Goal: Task Accomplishment & Management: Manage account settings

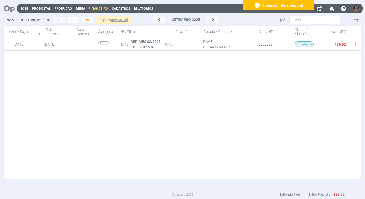
click at [96, 8] on span "Financeiro" at bounding box center [98, 8] width 19 height 4
click at [91, 18] on link "Lançamentos" at bounding box center [98, 17] width 43 height 8
click at [75, 21] on div "button" at bounding box center [73, 19] width 7 height 3
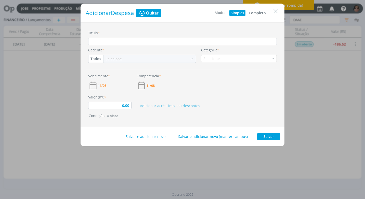
click at [260, 12] on button "Completo" at bounding box center [257, 13] width 20 height 6
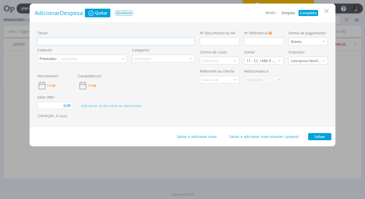
type input "0,00"
click at [64, 39] on input "Título *" at bounding box center [115, 42] width 157 height 8
type input "R"
type input "0,00"
type input "RE"
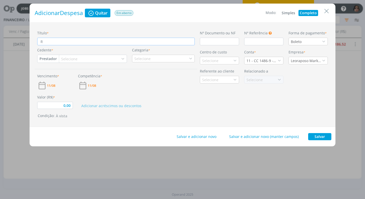
type input "0,00"
type input "REF"
type input "0,00"
type input "REF."
type input "0,00"
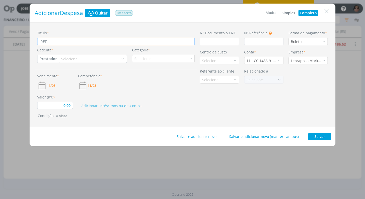
type input "REF."
type input "0,00"
type input "REF. R"
type input "0,00"
type input "REF. RE"
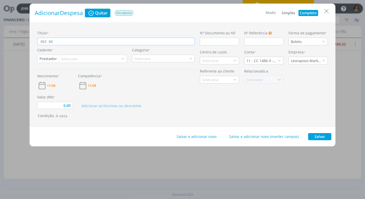
type input "0,00"
type input "REF. REF"
type input "0,00"
type input "REF. REFE"
type input "0,00"
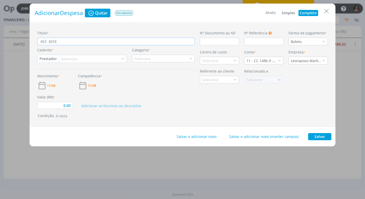
type input "REF. REFEI"
type input "0,00"
type input "REF. REFEIÇ"
type input "0,00"
type input "REF. REFEIÇA"
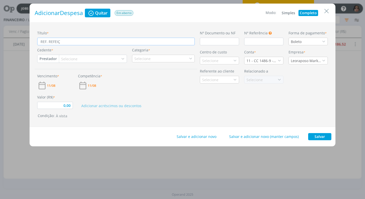
type input "0,00"
type input "REF. REFEIÇAO"
type input "0,00"
type input "REF. REFEIÇA"
type input "0,00"
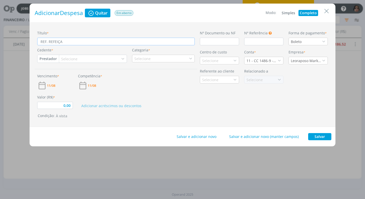
type input "REF. REFEIÇ"
type input "0,00"
type input "REF. REFEIÇA"
type input "0,00"
type input "REF. REFEIÇAÕ"
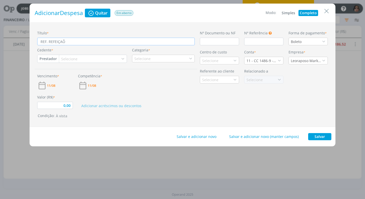
type input "0,00"
type input "REF. REFEIÇAÕ"
type input "0,00"
type input "REF. REFEIÇAÕ"
type input "0,00"
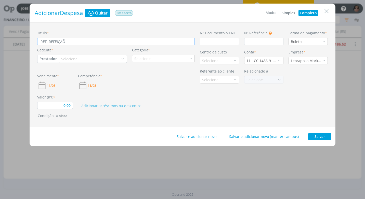
type input "REF. REFEIÇA"
type input "0,00"
type input "REF. REFEIÇ"
type input "0,00"
type input "REF. REFEIÇÂ"
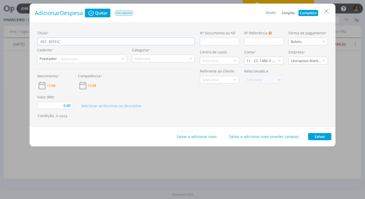
type input "0,00"
type input "REF. REFEIÇÂO"
type input "0,00"
type input "REF. REFEIÇÂO"
type input "0,00"
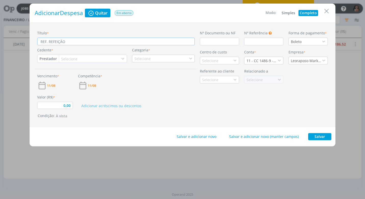
type input "REF. REFEIÇÂO V"
type input "0,00"
type input "REF. REFEIÇÂO VI"
type input "0,00"
type input "REF. REFEIÇÂO VIN"
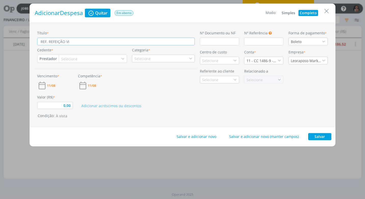
type input "0,00"
type input "REF. REFEIÇÂO VINÍ"
type input "0,00"
type input "REF. REFEIÇÂO VINÍC"
type input "0,00"
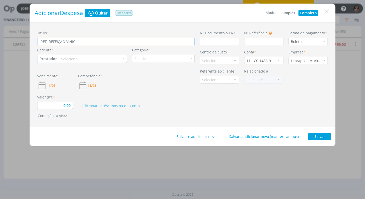
type input "REF. REFEIÇÂO VINÍCI"
type input "0,00"
type input "REF. REFEIÇÂO VINÍCIU"
type input "0,00"
type input "REF. REFEIÇÂO VINÍCIUS"
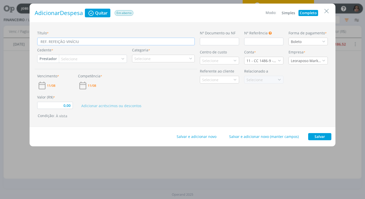
type input "0,00"
type input "REF. REFEIÇÂO VINÍCIUS"
type input "0,00"
type input "REF. REFEIÇÂO VINÍCIUS D"
type input "0,00"
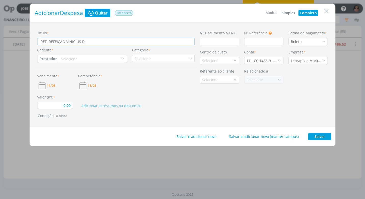
type input "REF. REFEIÇÂO VINÍCIUS DI"
type input "0,00"
type input "REF. REFEIÇÂO VINÍCIUS DIA"
type input "0,00"
type input "REF. REFEIÇÂO VINÍCIUS DIA"
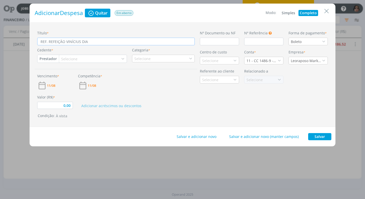
type input "0,00"
type input "REF. REFEIÇÂO VINÍCIUS DIA 0"
type input "0,00"
type input "REF. REFEIÇÂO VINÍCIUS DIA 05"
type input "0,00"
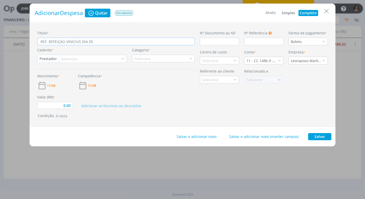
type input "REF. REFEIÇÂO VINÍCIUS DIA 05/"
type input "0,00"
type input "REF. REFEIÇÂO VINÍCIUS DIA 05/0"
type input "0,00"
type input "REF. REFEIÇÂO VINÍCIUS DIA 05/08"
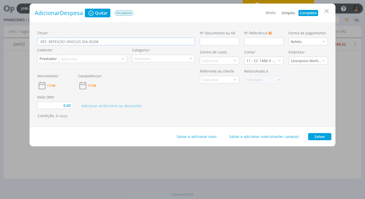
type input "0,00"
type input "REF. REFEIÇÂO VINÍCIUS DIA 05/08/"
type input "0,00"
type input "REF. REFEIÇÂO VINÍCIUS DIA 05/08/2"
type input "0,00"
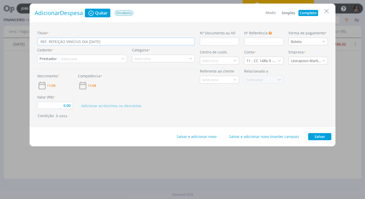
type input "REF. REFEIÇÂO VINÍCIUS DIA 05/08/25"
type input "0,00"
type input "REF. REFEIÇÂO VINÍCIUS DIA 05/08/25"
type input "0,00"
type input "REF. REFEIÇÂO VINÍCIUS DIA 05/08/25 -"
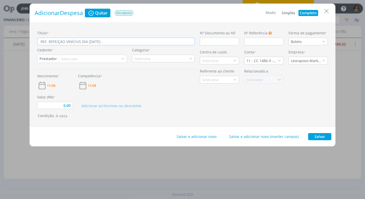
type input "0,00"
type input "REF. REFEIÇÂO VINÍCIUS DIA 05/08/25 -"
type input "0,00"
type input "REF. REFEIÇÂO VINÍCIUS DIA 05/08/25 - R"
type input "0,00"
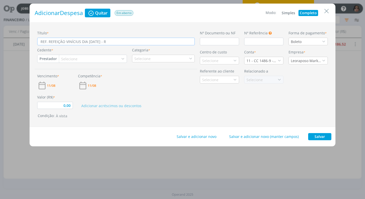
type input "REF. REFEIÇÂO VINÍCIUS DIA 05/08/25 - RE"
type input "0,00"
type input "REF. REFEIÇÂO VINÍCIUS DIA 05/08/25 - REE"
type input "0,00"
type input "REF. REFEIÇÂO VINÍCIUS DIA 05/08/25 - REEM"
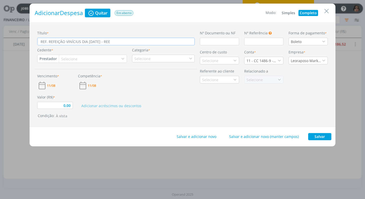
type input "0,00"
type input "REF. REFEIÇÂO VINÍCIUS DIA 05/08/25 - REEMB"
type input "0,00"
type input "REF. REFEIÇÂO VINÍCIUS DIA 05/08/25 - REEMBO"
type input "0,00"
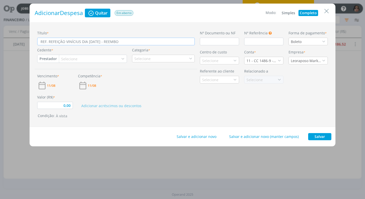
type input "REF. REFEIÇÂO VINÍCIUS DIA 05/08/25 - REEMBOL"
type input "0,00"
type input "REF. REFEIÇÂO VINÍCIUS DIA 05/08/25 - REEMBOLS"
type input "0,00"
type input "REF. REFEIÇÂO VINÍCIUS DIA 05/08/25 - REEMBOLSO"
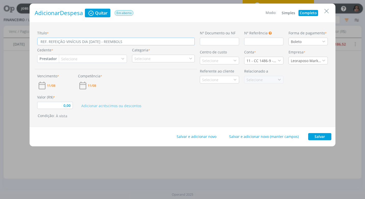
type input "0,00"
type input "REF. REFEIÇÂO VINÍCIUS DIA 05/08/25 - REEMBOLSO"
type input "0,00"
type input "REF. REFEIÇÂO VINÍCIUS DIA 05/08/25 - REEMBOLSO"
click at [207, 39] on input "dialog" at bounding box center [219, 42] width 39 height 8
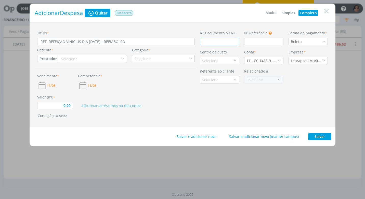
type input "C"
type input "0,00"
type input "CU"
type input "0,00"
type input "CUP"
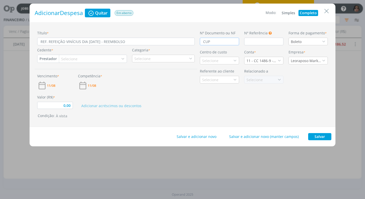
type input "0,00"
type input "CUPOM"
type input "0,00"
type input "CUPOM"
click at [324, 41] on icon "dialog" at bounding box center [324, 42] width 4 height 4
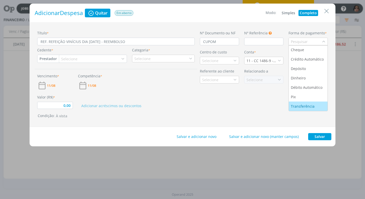
scroll to position [19, 0]
drag, startPoint x: 302, startPoint y: 98, endPoint x: 289, endPoint y: 99, distance: 13.0
click at [302, 98] on div "Pix" at bounding box center [308, 96] width 35 height 5
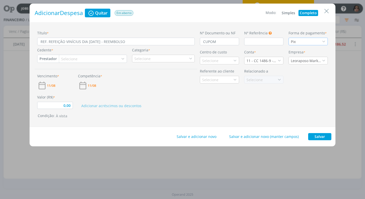
click at [45, 60] on button "Prestador" at bounding box center [47, 59] width 21 height 8
click at [63, 75] on link "Fornecedor" at bounding box center [58, 76] width 40 height 8
type input "0,00"
click at [74, 57] on div "Selecione" at bounding box center [72, 58] width 17 height 5
type input "B F P"
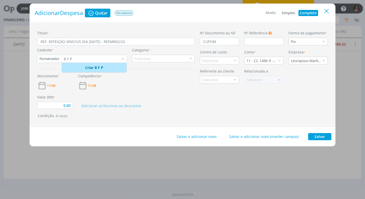
click at [325, 13] on icon "Close" at bounding box center [327, 11] width 8 height 8
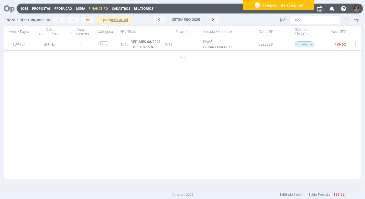
click at [117, 8] on span "Cadastros" at bounding box center [121, 8] width 18 height 4
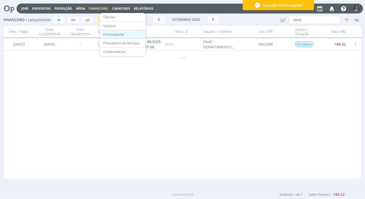
click at [116, 31] on link "Fornecedores" at bounding box center [122, 35] width 43 height 8
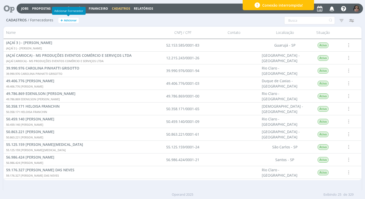
click at [74, 19] on span "Adicionar" at bounding box center [70, 20] width 13 height 3
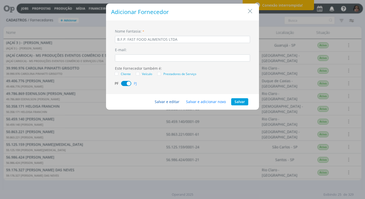
type input "B.F.P. FAST FOOD ALIMENTOS LTDA"
click at [160, 102] on button "Salvar e editar" at bounding box center [166, 101] width 31 height 7
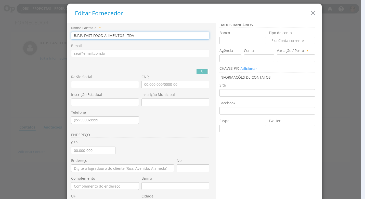
drag, startPoint x: 135, startPoint y: 35, endPoint x: 23, endPoint y: 34, distance: 111.1
click at [23, 34] on div "Editar Fornecedor Nome Fantasia * B.F.P. FAST FOOD ALIMENTOS LTDA E-mail PJ PF …" at bounding box center [182, 99] width 365 height 199
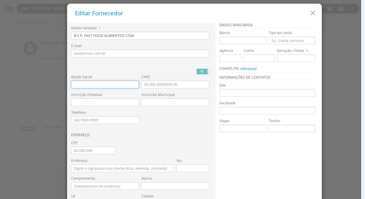
click at [75, 86] on input "text" at bounding box center [105, 85] width 68 height 8
paste input "B.F.P. FAST FOOD ALIMENTOS LTDA"
type input "B.F.P. FAST FOOD ALIMENTOS LTDA"
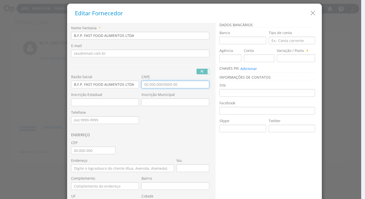
click at [144, 84] on input "CNPJ" at bounding box center [175, 85] width 68 height 8
type input "12.722.875/0001-86"
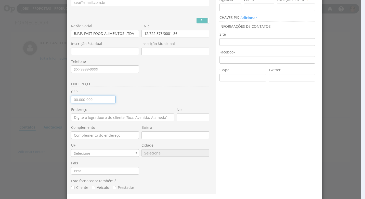
drag, startPoint x: 73, startPoint y: 100, endPoint x: 75, endPoint y: 104, distance: 4.8
click at [73, 100] on input "CEP" at bounding box center [93, 100] width 44 height 8
click at [97, 98] on input "CEP" at bounding box center [93, 100] width 44 height 8
click at [78, 103] on input "CEP" at bounding box center [93, 100] width 44 height 8
type input "13.215-276"
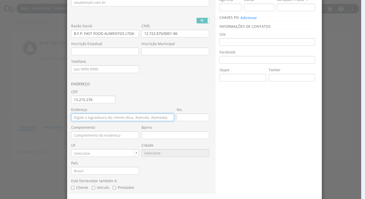
type input "Avenida Antônio Frederico Ozanan"
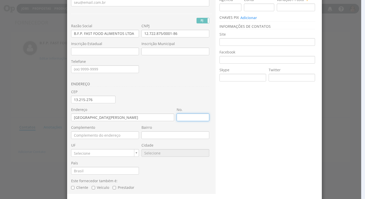
type input "6000"
type input "LOJA 2118"
type input "Vila Rio Branco"
type input "SP"
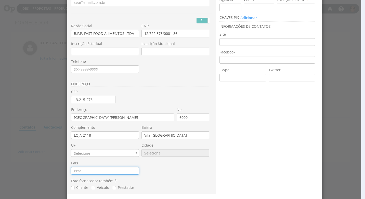
type input "Brasil"
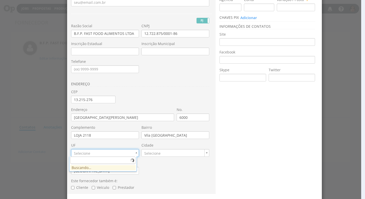
type input "9295"
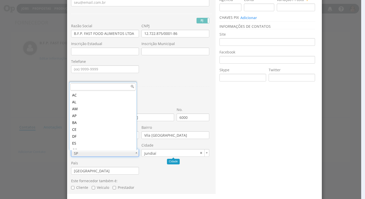
scroll to position [119, 0]
click at [156, 100] on div "Nome Fantasia * B.F.P. FAST FOOD ALIMENTOS LTDA E-mail PJ PF Nome Civil RG Razã…" at bounding box center [141, 85] width 141 height 220
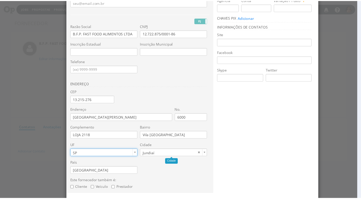
scroll to position [69, 0]
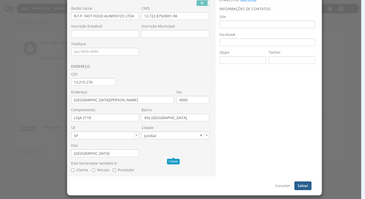
click at [299, 185] on button "Salvar" at bounding box center [302, 186] width 17 height 9
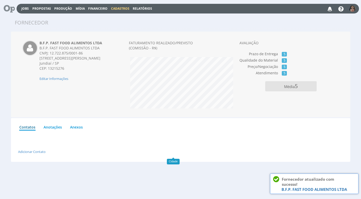
click at [95, 8] on span "Financeiro" at bounding box center [97, 8] width 19 height 4
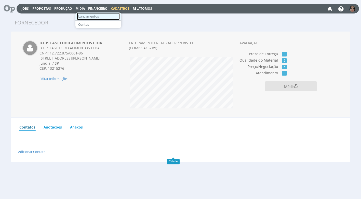
click at [92, 18] on link "Lançamentos" at bounding box center [98, 16] width 43 height 7
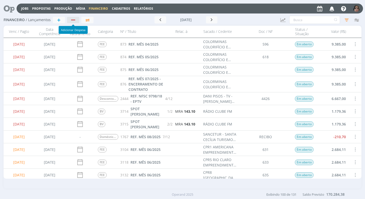
click at [75, 21] on div "button" at bounding box center [73, 19] width 7 height 3
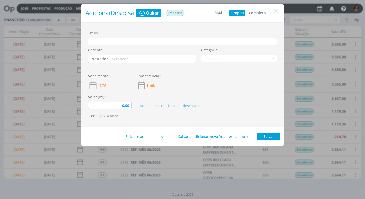
click at [258, 12] on button "Completo" at bounding box center [257, 13] width 20 height 6
type input "0,00"
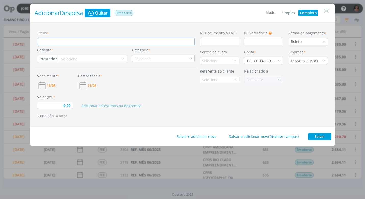
click at [57, 41] on input "Título *" at bounding box center [115, 42] width 157 height 8
paste input "B.F.P. FAST FOOD ALIMENTOS LTDA"
type input "B.F.P. FAST FOOD ALIMENTOS LTDA"
type input "0,00"
type input "B.F.P. FAST FOOD ALIMENTOS LTD"
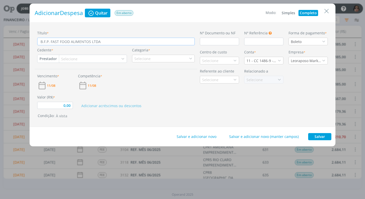
type input "0,00"
type input "B.F.P. FAST FOOD ALIMEN"
type input "0,00"
type input "B.F.P. FAST FOOD"
type input "0,00"
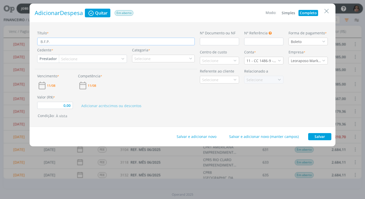
type input "B.F.P."
type input "0,00"
type input "B"
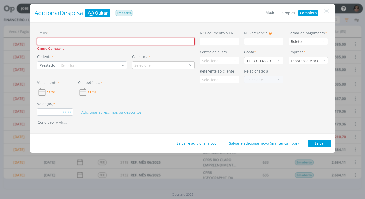
type input "0,00"
type input "r"
type input "0,00"
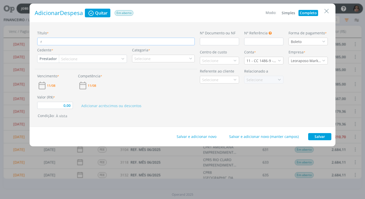
type input "re"
type input "0,00"
type input "ref"
type input "0,00"
type input "re"
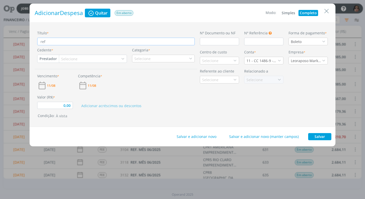
type input "0,00"
type input "r"
type input "0,00"
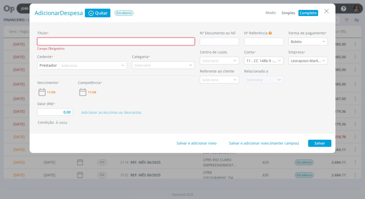
type input "R"
type input "0,00"
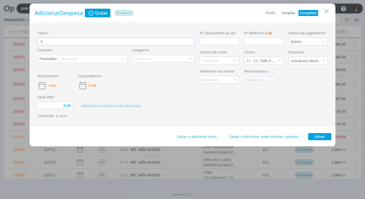
type input "RE"
type input "0,00"
type input "REF"
type input "0,00"
type input "REF."
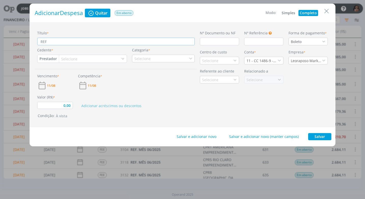
type input "0,00"
type input "REF."
type input "0,00"
type input "REF. A"
type input "0,00"
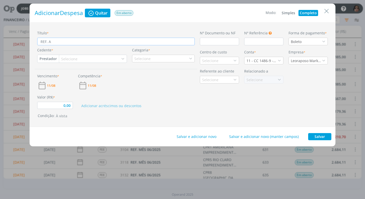
type input "REF. AL"
type input "0,00"
type input "REF. ALI"
type input "0,00"
type input "REF. ALIM"
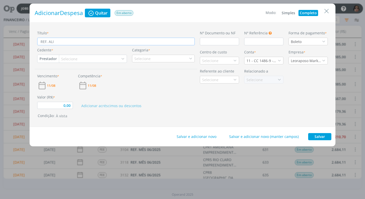
type input "0,00"
type input "REF. ALIME"
type input "0,00"
type input "REF. ALIMEN"
type input "0,00"
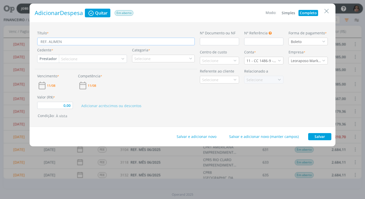
type input "REF. ALIMENT"
type input "0,00"
type input "REF. ALIMENTA"
type input "0,00"
type input "REF. ALIMENTAÇ"
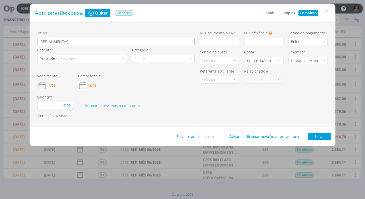
type input "0,00"
type input "REF. ALIMENTAÇÃ"
type input "0,00"
type input "REF. ALIMENTAÇÃO"
type input "0,00"
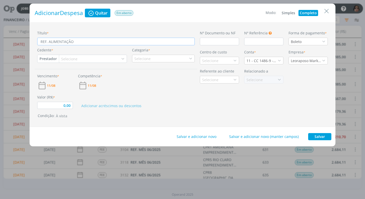
type input "REF. ALIMENTAÇÃO"
type input "0,00"
type input "REF. ALIMENTAÇÃO D"
type input "0,00"
type input "REF. ALIMENTAÇÃO DI"
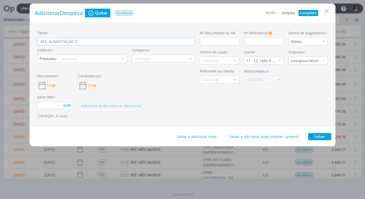
type input "0,00"
type input "REF. ALIMENTAÇÃO DIA"
type input "0,00"
type input "REF. ALIMENTAÇÃO DIA"
type input "0,00"
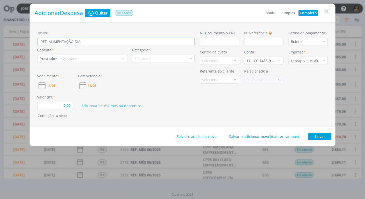
type input "REF. ALIMENTAÇÃO DIA 0"
type input "0,00"
type input "REF. ALIMENTAÇÃO DIA 05"
type input "0,00"
type input "REF. ALIMENTAÇÃO DIA 05-"
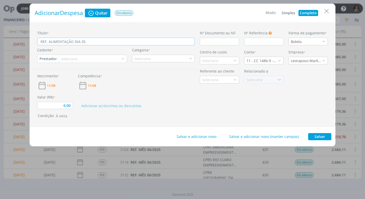
type input "0,00"
type input "REF. ALIMENTAÇÃO DIA 05-0"
type input "0,00"
type input "REF. ALIMENTAÇÃO DIA 05-08"
type input "0,00"
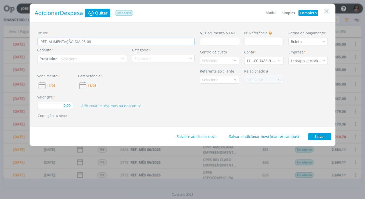
type input "REF. ALIMENTAÇÃO DIA 05-08-"
type input "0,00"
type input "REF. ALIMENTAÇÃO DIA 05-08-2"
type input "0,00"
type input "REF. ALIMENTAÇÃO DIA 05-08-25"
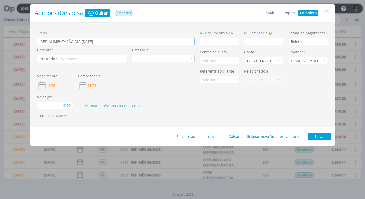
type input "0,00"
type input "REF. ALIMENTAÇÃO DIA 05-08-25"
type input "0,00"
type input "REF. ALIMENTAÇÃO DIA 05-08-25 -"
type input "0,00"
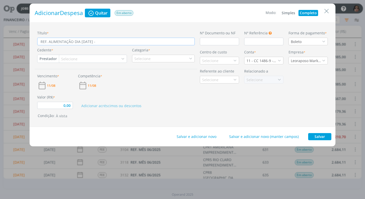
type input "REF. ALIMENTAÇÃO DIA 05-08-25 -"
type input "0,00"
type input "REF. ALIMENTAÇÃO DIA 05-08-25 - R"
type input "0,00"
type input "REF. ALIMENTAÇÃO DIA 05-08-25 - RE"
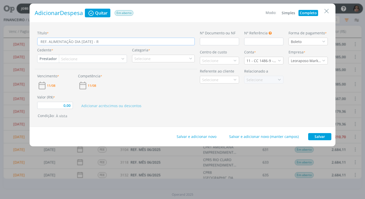
type input "0,00"
type input "REF. ALIMENTAÇÃO DIA 05-08-25 - REE"
type input "0,00"
type input "REF. ALIMENTAÇÃO DIA 05-08-25 - REEM"
type input "0,00"
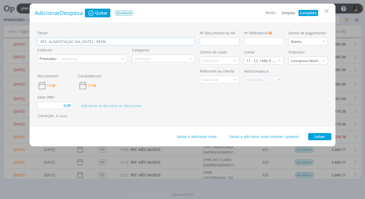
type input "REF. ALIMENTAÇÃO DIA 05-08-25 - REEMB"
type input "0,00"
type input "REF. ALIMENTAÇÃO DIA 05-08-25 - REEMBO"
type input "0,00"
type input "REF. ALIMENTAÇÃO DIA 05-08-25 - REEMBOL"
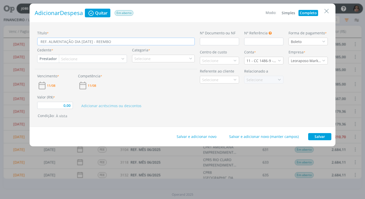
type input "0,00"
type input "REF. ALIMENTAÇÃO DIA 05-08-25 - REEMBOLS"
type input "0,00"
type input "REF. ALIMENTAÇÃO DIA 05-08-25 - REEMBOLSO"
type input "0,00"
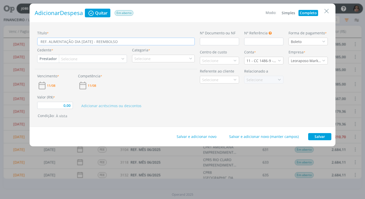
type input "REF. ALIMENTAÇÃO DIA 05-08-25 - REEMBOLSO"
type input "0,00"
type input "REF. ALIMENTAÇÃO DIA 05-08-25 - REEMBOLSO V"
type input "0,00"
type input "REF. ALIMENTAÇÃO DIA 05-08-25 - REEMBOLSO VI"
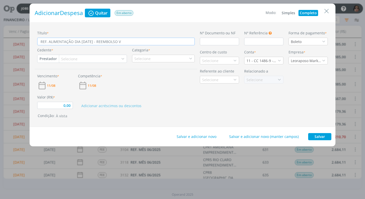
type input "0,00"
type input "REF. ALIMENTAÇÃO DIA 05-08-25 - REEMBOLSO VIN"
type input "0,00"
type input "REF. ALIMENTAÇÃO DIA 05-08-25 - REEMBOLSO VINÍ"
type input "0,00"
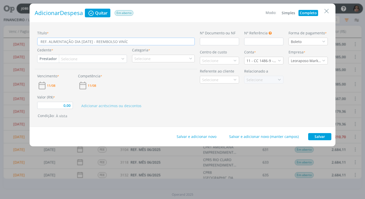
type input "REF. ALIMENTAÇÃO DIA 05-08-25 - REEMBOLSO VINÍCI"
type input "0,00"
type input "REF. ALIMENTAÇÃO DIA 05-08-25 - REEMBOLSO VINÍCIU"
type input "0,00"
type input "REF. ALIMENTAÇÃO DIA 05-08-25 - REEMBOLSO VINÍCIUS"
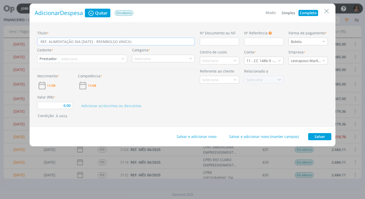
type input "0,00"
type input "REF. ALIMENTAÇÃO DIA [DATE] - [PERSON_NAME]"
click at [205, 45] on input "dialog" at bounding box center [219, 42] width 39 height 8
type input "C"
type input "0,00"
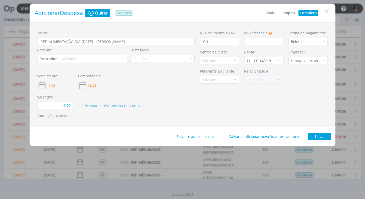
type input "CUP"
type input "0,00"
type input "CUPO"
type input "0,00"
type input "CUPOM"
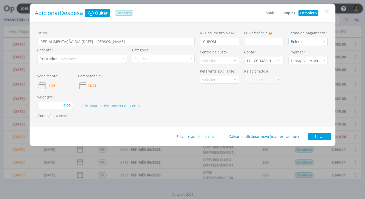
click at [324, 40] on icon "dialog" at bounding box center [324, 42] width 4 height 4
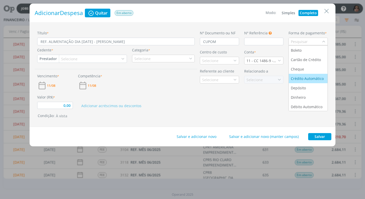
scroll to position [19, 0]
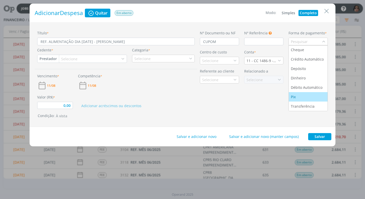
click at [308, 97] on div "Pix" at bounding box center [308, 96] width 35 height 5
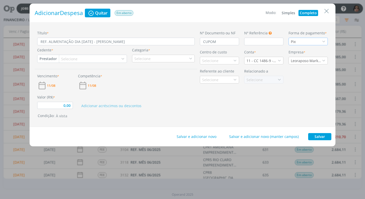
click at [53, 58] on button "Prestador" at bounding box center [47, 59] width 21 height 8
click at [65, 75] on link "Fornecedor" at bounding box center [58, 76] width 40 height 8
type input "0,00"
click at [72, 59] on div "Selecione" at bounding box center [72, 58] width 17 height 5
type input "B"
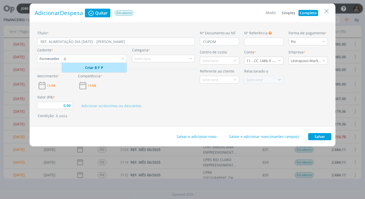
type input "B"
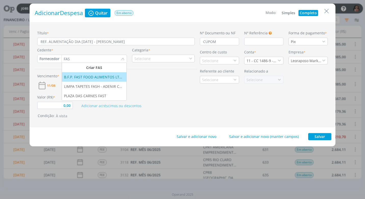
type input "FAS"
click at [99, 81] on li "B.F.P. FAST FOOD ALIMENTOS LTDA" at bounding box center [94, 76] width 64 height 9
type input "0,00"
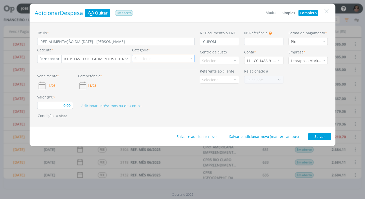
click at [143, 58] on div "Selecione" at bounding box center [142, 58] width 17 height 5
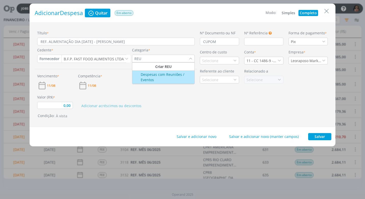
type input "REU"
click at [157, 74] on div "Despesas com Reuniões / Eventos" at bounding box center [163, 77] width 61 height 11
type input "0,00"
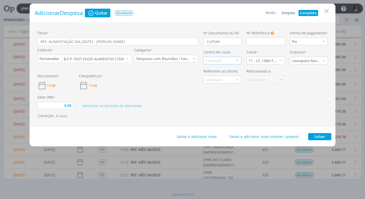
click at [212, 61] on div "Selecione" at bounding box center [214, 60] width 17 height 5
type input "PROMA"
click at [220, 81] on div "Promax / Bardahl" at bounding box center [221, 78] width 31 height 5
click at [280, 61] on icon "dialog" at bounding box center [281, 61] width 4 height 4
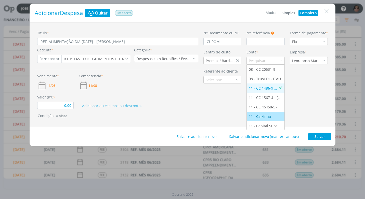
click at [271, 115] on div "11 - Caixinha" at bounding box center [265, 116] width 33 height 5
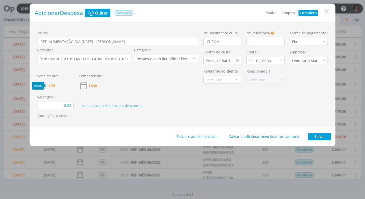
click at [52, 86] on span "11/08" at bounding box center [51, 85] width 8 height 3
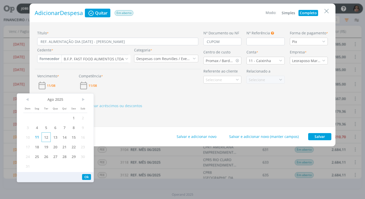
click at [48, 139] on span "12" at bounding box center [46, 137] width 9 height 10
drag, startPoint x: 86, startPoint y: 179, endPoint x: 86, endPoint y: 173, distance: 6.6
click at [86, 177] on button "Ok" at bounding box center [86, 177] width 9 height 6
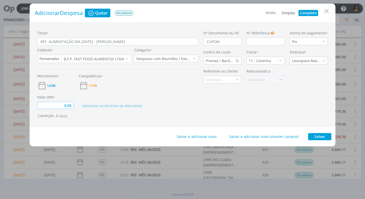
click at [59, 106] on input "0,00" at bounding box center [55, 105] width 36 height 7
click at [317, 135] on button "Salvar" at bounding box center [319, 136] width 23 height 7
type input "41,70"
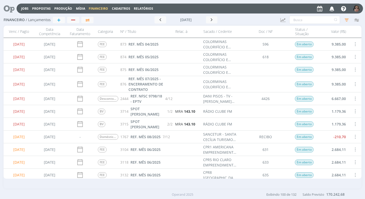
click at [122, 8] on span "Cadastros" at bounding box center [121, 8] width 18 height 4
click at [242, 75] on div at bounding box center [266, 69] width 54 height 12
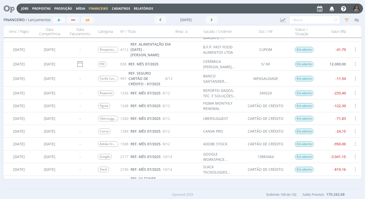
scroll to position [127, 0]
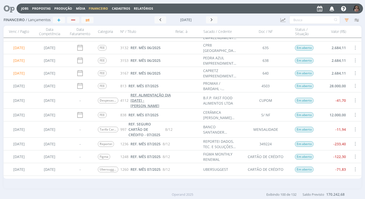
click at [145, 102] on span "REF. ALIMENTAÇÃO DIA [DATE] - [PERSON_NAME]" at bounding box center [150, 101] width 40 height 16
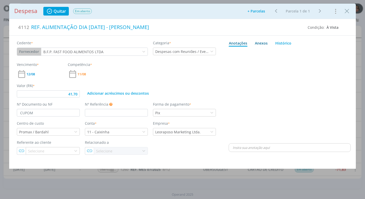
click at [255, 43] on div "Anexos 0" at bounding box center [261, 43] width 13 height 5
click at [297, 58] on span "procure em seu computador" at bounding box center [312, 57] width 44 height 5
click at [297, 52] on input "Arraste seus arquivos ou procure em seu computador" at bounding box center [290, 52] width 122 height 2
type input "41,70"
type input "C:\fakepath\CUPOM B F P FAST FOOD - R$ 41,70 - REEMBOLSO VINÍCIUS.jpg"
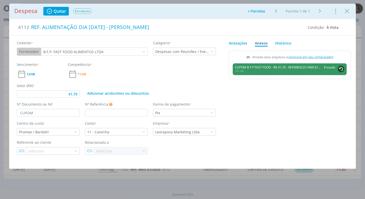
type input "41,70"
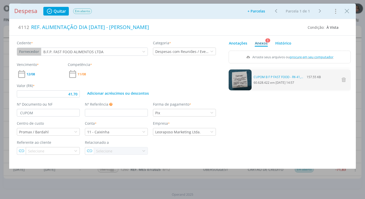
click at [266, 85] on div "CUPOM B F P FAST FOOD - R$ 41,70 - REEMBOLSO VINÍCIUS.jpg 157.55 KB 60.628.422 …" at bounding box center [290, 80] width 122 height 21
click at [256, 78] on link "CUPOM B F P FAST FOOD - R$ 41,70 - REEMBOLSO VINÍCIUS.jpg" at bounding box center [279, 77] width 51 height 5
click at [345, 13] on icon "Close" at bounding box center [347, 11] width 8 height 8
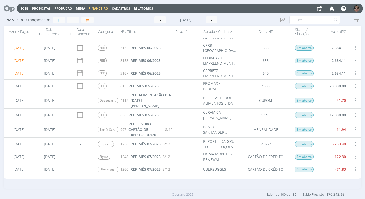
click at [126, 10] on span "Cadastros" at bounding box center [121, 8] width 18 height 4
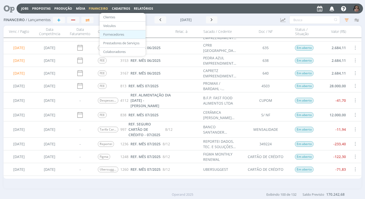
click at [124, 34] on link "Fornecedores" at bounding box center [122, 35] width 43 height 8
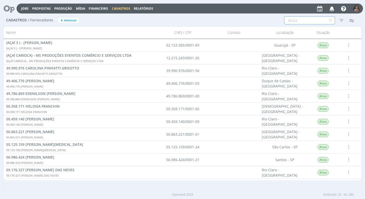
click at [286, 22] on input "text" at bounding box center [309, 20] width 51 height 8
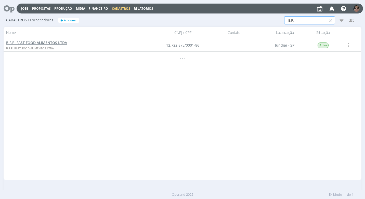
type input "B.F."
click at [10, 47] on span "B.F.P. FAST FOOD ALIMENTOS LTDA" at bounding box center [30, 48] width 48 height 4
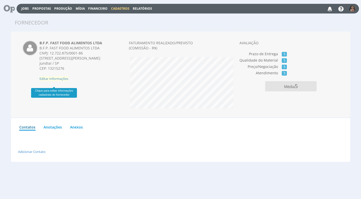
click at [63, 81] on span "Editar Informações" at bounding box center [53, 78] width 29 height 5
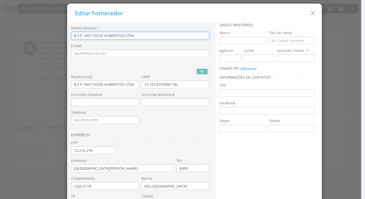
click at [81, 36] on input "B.F.P. FAST FOOD ALIMENTOS LTDA" at bounding box center [140, 36] width 138 height 8
drag, startPoint x: 133, startPoint y: 37, endPoint x: 41, endPoint y: 36, distance: 92.2
click at [41, 36] on div "Editar Fornecedor Nome Fantasia * B F P FAST FOOD ALIMENTOS LTDA E-mail PJ PF R…" at bounding box center [182, 99] width 365 height 199
type input "B F P FAST FOOD ALIMENTOS LTDA"
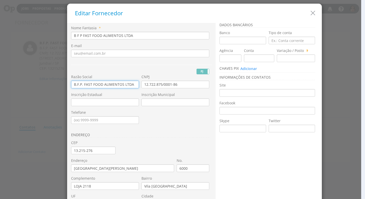
drag, startPoint x: 132, startPoint y: 84, endPoint x: 8, endPoint y: 75, distance: 124.9
click at [8, 75] on div "Editar Fornecedor Nome Fantasia * B F P FAST FOOD ALIMENTOS LTDA E-mail PJ PF R…" at bounding box center [182, 99] width 365 height 199
paste input "F P"
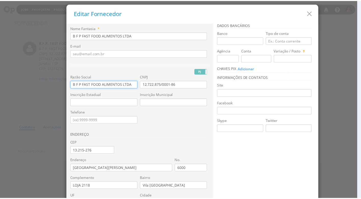
scroll to position [69, 0]
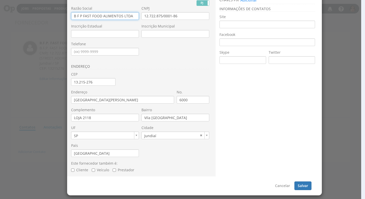
type input "B F P FAST FOOD ALIMENTOS LTDA"
click at [297, 187] on button "Salvar" at bounding box center [302, 186] width 17 height 9
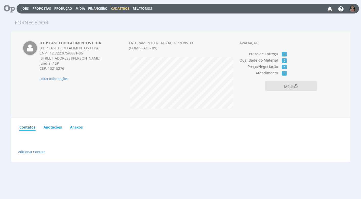
click at [100, 6] on span "Financeiro" at bounding box center [97, 8] width 19 height 4
click at [107, 18] on link "Lançamentos" at bounding box center [98, 16] width 43 height 7
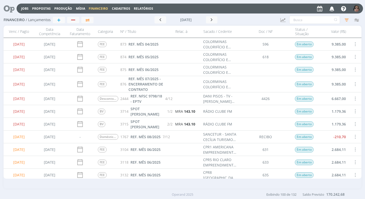
scroll to position [102, 0]
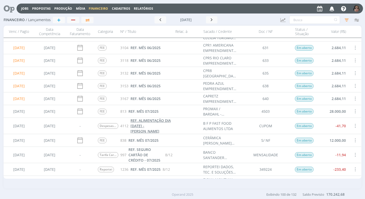
click at [142, 126] on span "REF. ALIMENTAÇÃO DIA [DATE] - [PERSON_NAME]" at bounding box center [150, 126] width 40 height 16
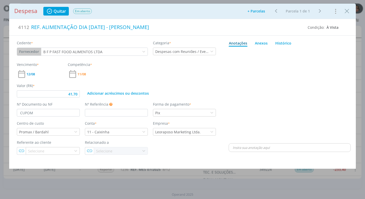
type input "41,70"
click at [343, 12] on icon "Close" at bounding box center [347, 11] width 8 height 8
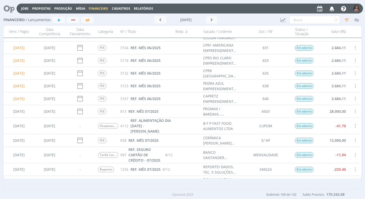
click at [123, 8] on span "Cadastros" at bounding box center [121, 8] width 18 height 4
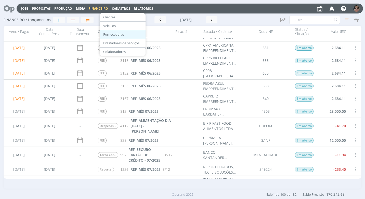
click at [111, 35] on link "Fornecedores" at bounding box center [122, 35] width 43 height 8
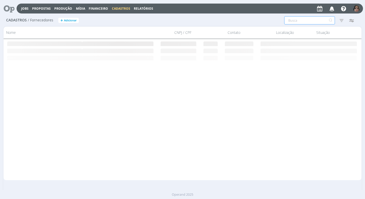
click at [289, 21] on input "text" at bounding box center [309, 20] width 51 height 8
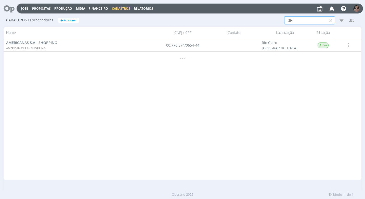
type input "S"
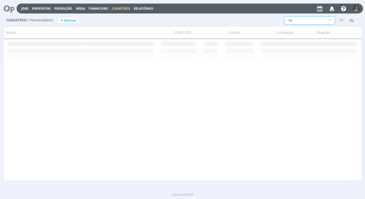
type input "G"
click at [98, 8] on span "Financeiro" at bounding box center [98, 8] width 19 height 4
click at [92, 15] on link "Lançamentos" at bounding box center [98, 17] width 43 height 8
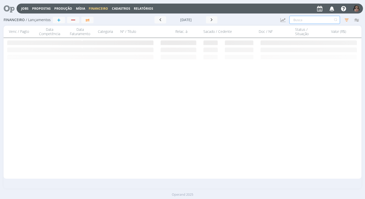
click at [296, 19] on input "text" at bounding box center [314, 20] width 51 height 8
click at [209, 20] on icon "button" at bounding box center [211, 19] width 5 height 5
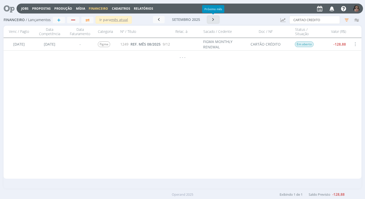
click at [214, 20] on icon "button" at bounding box center [213, 19] width 5 height 5
click at [160, 20] on icon "button" at bounding box center [160, 19] width 5 height 5
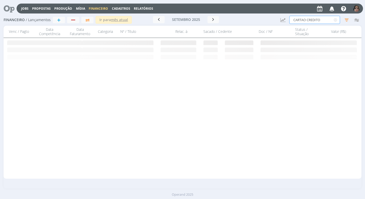
click at [321, 21] on input "CARTAO CREDITO" at bounding box center [314, 20] width 51 height 8
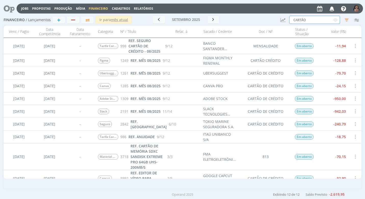
type input "CARTÃO"
click at [311, 103] on div "Em aberto" at bounding box center [304, 98] width 25 height 12
click at [124, 7] on span "Cadastros" at bounding box center [121, 8] width 18 height 4
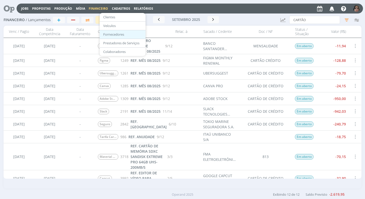
click at [122, 31] on link "Fornecedores" at bounding box center [122, 35] width 43 height 8
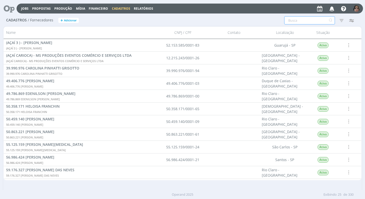
click at [297, 22] on input "text" at bounding box center [309, 20] width 51 height 8
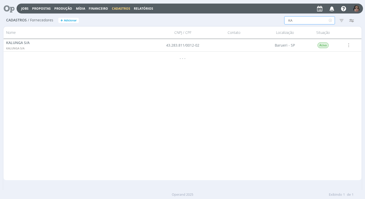
type input "K"
type input "S"
type input "E"
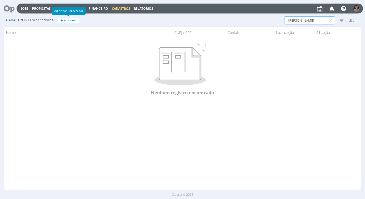
type input "CHEN"
click at [64, 22] on span "Adicionar" at bounding box center [70, 20] width 13 height 3
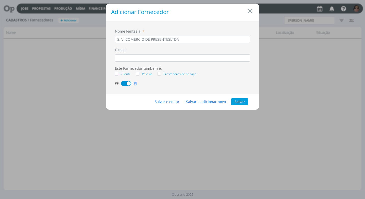
drag, startPoint x: 169, startPoint y: 39, endPoint x: 169, endPoint y: 44, distance: 4.8
click at [169, 40] on input "S. V. COMERCIO DE PRESENTESLTDA" at bounding box center [182, 39] width 135 height 7
type input "S. V. COMERCIO DE PRESENTES LTDA"
click at [167, 102] on button "Salvar e editar" at bounding box center [166, 101] width 31 height 7
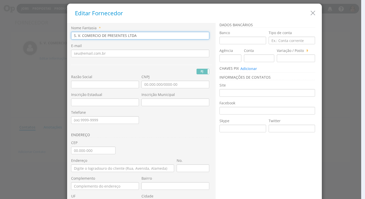
drag, startPoint x: 137, startPoint y: 36, endPoint x: 12, endPoint y: 32, distance: 125.2
click at [12, 32] on div "Editar Fornecedor Nome Fantasia * S. V. COMERCIO DE PRESENTES LTDA E-mail PJ PF…" at bounding box center [182, 99] width 365 height 199
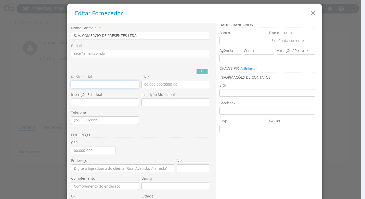
click at [74, 84] on input "text" at bounding box center [105, 85] width 68 height 8
paste input "S. V. COMERCIO DE PRESENTES LTDA"
type input "S. V. COMERCIO DE PRESENTES LTDA"
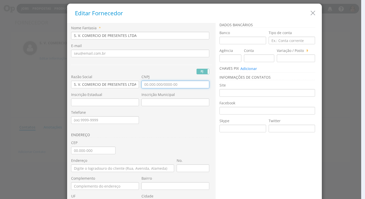
drag, startPoint x: 144, startPoint y: 86, endPoint x: 149, endPoint y: 111, distance: 25.3
click at [144, 25] on div "Razão Social S. V. COMERCIO DE PRESENTES LTDA CNPJ Inscrição Estadual Inscrição…" at bounding box center [141, 25] width 141 height 0
type input "14.395.513/0019-82"
drag, startPoint x: 149, startPoint y: 145, endPoint x: 141, endPoint y: 141, distance: 8.4
click at [145, 143] on div "Nome Fantasia * S. V. COMERCIO DE PRESENTES LTDA E-mail PJ PF Nome Civil RG END…" at bounding box center [141, 135] width 141 height 220
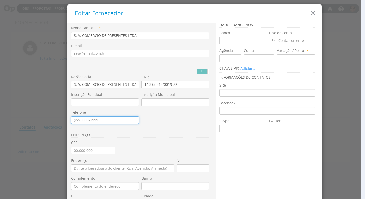
drag, startPoint x: 73, startPoint y: 119, endPoint x: 69, endPoint y: 126, distance: 8.3
click at [73, 120] on input "Telefone" at bounding box center [105, 120] width 68 height 8
click at [189, 143] on div "Nome Fantasia * S. V. COMERCIO DE PRESENTES LTDA E-mail PJ PF Nome Civil RG END…" at bounding box center [141, 135] width 141 height 220
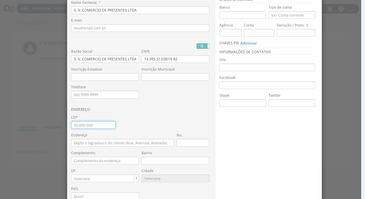
click at [84, 122] on input "CEP" at bounding box center [93, 125] width 44 height 8
type input "13.503-183"
type input "[GEOGRAPHIC_DATA][PERSON_NAME]"
type input "[GEOGRAPHIC_DATA]"
type input "SP"
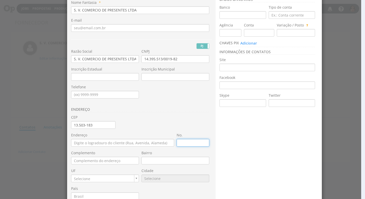
type input "9566"
type input "480"
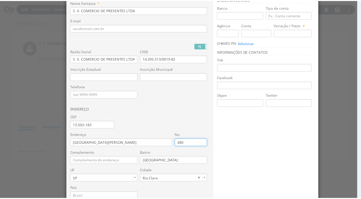
scroll to position [69, 0]
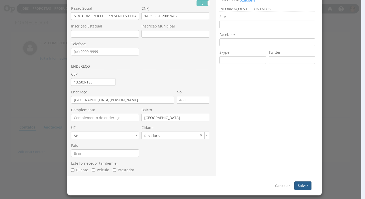
click at [301, 187] on button "Salvar" at bounding box center [302, 186] width 17 height 9
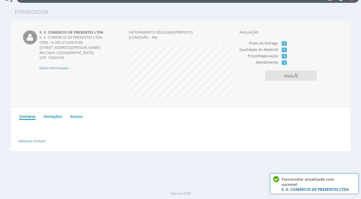
scroll to position [0, 0]
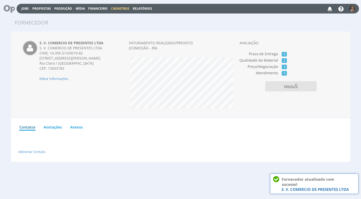
click at [124, 7] on span "Cadastros" at bounding box center [120, 8] width 18 height 4
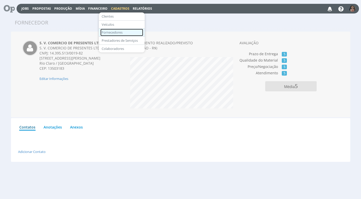
click at [126, 31] on link "Fornecedores" at bounding box center [121, 32] width 43 height 7
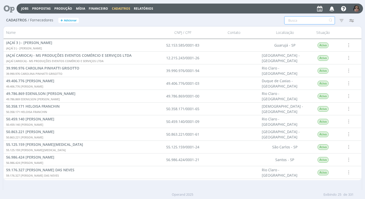
click at [286, 21] on input "text" at bounding box center [309, 20] width 51 height 8
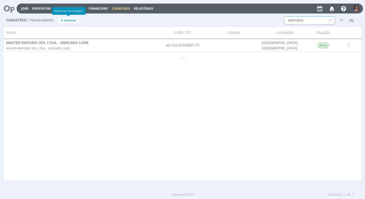
type input "EMPORIO"
click at [67, 21] on span "Adicionar" at bounding box center [70, 20] width 13 height 3
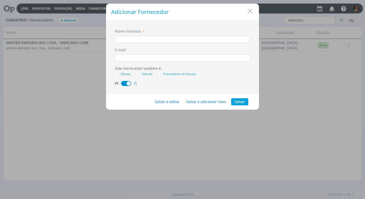
click at [119, 39] on input "dialog" at bounding box center [182, 39] width 135 height 7
type input "EMPORIO DOS TECIDOS"
click at [238, 104] on button "Salvar" at bounding box center [239, 101] width 17 height 7
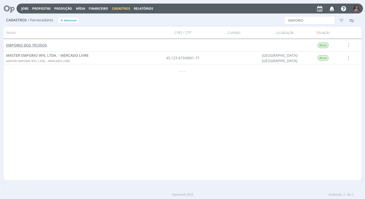
click at [29, 45] on span "EMPORIO DOS TECIDOS" at bounding box center [26, 45] width 41 height 5
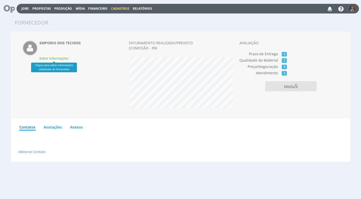
click at [63, 58] on span "Editar Informações" at bounding box center [53, 58] width 29 height 5
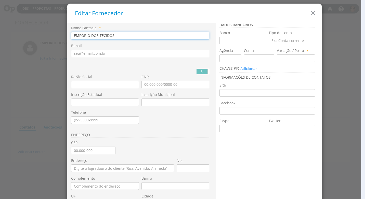
drag, startPoint x: 112, startPoint y: 37, endPoint x: 17, endPoint y: 49, distance: 95.1
click at [17, 49] on div "Editar Fornecedor Nome Fantasia * EMPORIO DOS TECIDOS E-mail PJ PF" at bounding box center [182, 99] width 365 height 199
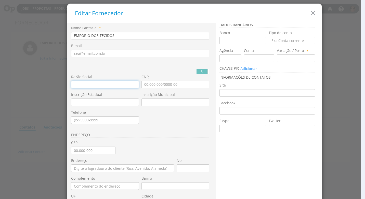
click at [88, 86] on input "text" at bounding box center [105, 85] width 68 height 8
paste input "EMPORIO DOS TECIDOS"
type input "EMPORIO DOS TECIDOS"
click at [138, 85] on div "Razão Social EMPORIO DOS TECIDOS" at bounding box center [106, 83] width 70 height 18
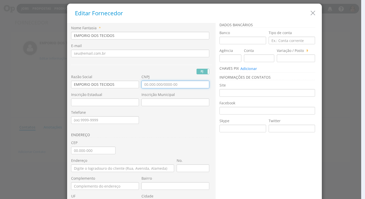
click at [141, 86] on input "CNPJ" at bounding box center [175, 85] width 68 height 8
type input "11.551.333/0001-25"
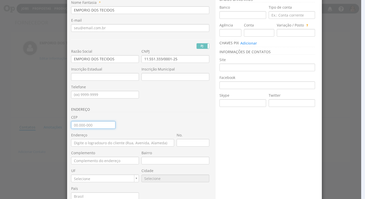
click at [71, 125] on input "CEP" at bounding box center [93, 125] width 44 height 8
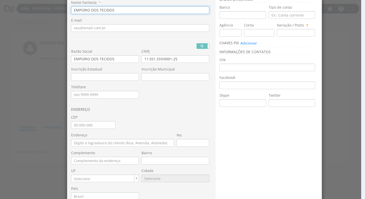
click at [123, 8] on input "EMPORIO DOS TECIDOS" at bounding box center [140, 10] width 138 height 8
drag, startPoint x: 122, startPoint y: 9, endPoint x: 122, endPoint y: 12, distance: 3.1
click at [122, 12] on input "EMPORIO DOS TECIDOS MARCA LEAO" at bounding box center [140, 10] width 138 height 8
click at [143, 11] on input "EMPORIO DOS TECIDOS [PERSON_NAME]" at bounding box center [140, 10] width 138 height 8
drag, startPoint x: 192, startPoint y: 10, endPoint x: 42, endPoint y: 10, distance: 150.3
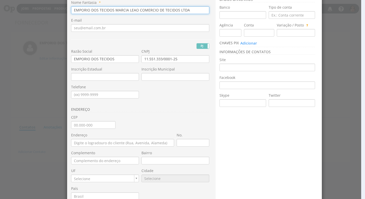
click at [42, 10] on div "Editar Fornecedor Nome Fantasia * EMPORIO DOS TECIDOS MARCIA LEAO COMERCIO DE T…" at bounding box center [182, 99] width 365 height 199
type input "EMPORIO DOS TECIDOS MARCIA LEAO COMERCIO DE TECIDOS LTDA"
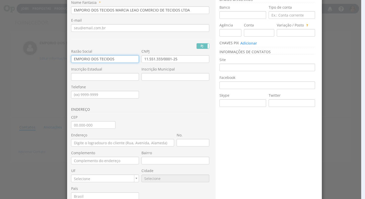
drag, startPoint x: 125, startPoint y: 59, endPoint x: 26, endPoint y: 61, distance: 99.4
click at [26, 61] on div "Editar Fornecedor Nome Fantasia * EMPORIO DOS TECIDOS MARCIA LEAO COMERCIO DE T…" at bounding box center [182, 99] width 365 height 199
paste input "[PERSON_NAME] COMERCIO DE TECIDOS LTDA"
type input "EMPORIO DOS TECIDOS MARCIA LEAO COMERCIO DE TECIDOS LTDA"
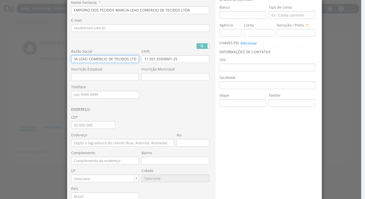
type input "EMPORIO DOS TECIDOS MARCIA LEAO COMERCIO DE TECIDOS LTDA"
click at [76, 124] on input "CEP" at bounding box center [93, 125] width 44 height 8
type input "13.500-420"
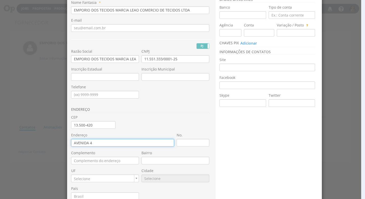
type input "AVENIDA 4"
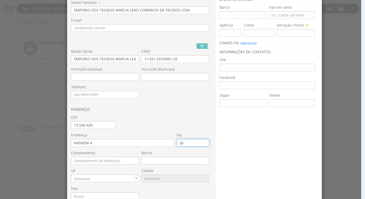
type input "266"
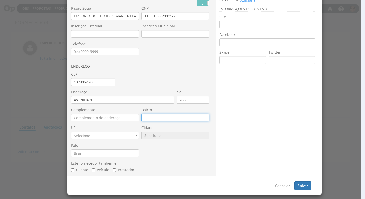
click at [143, 118] on input "Bairro" at bounding box center [175, 118] width 68 height 8
type input "CENTRO"
click at [110, 143] on div "UF Selecione UF UF" at bounding box center [106, 134] width 70 height 18
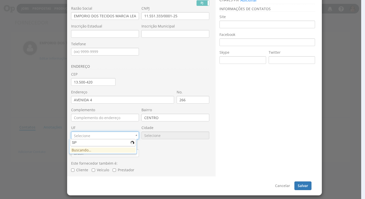
click at [88, 150] on li "Buscando…" at bounding box center [102, 150] width 65 height 5
click at [74, 145] on input "S" at bounding box center [102, 143] width 65 height 8
click at [79, 151] on li "Buscando…" at bounding box center [102, 150] width 65 height 5
type input "S"
click at [96, 142] on input "S" at bounding box center [102, 143] width 65 height 8
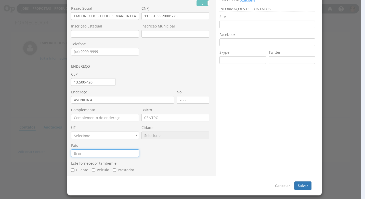
click at [109, 154] on input "País" at bounding box center [105, 154] width 68 height 8
type input "Brasil"
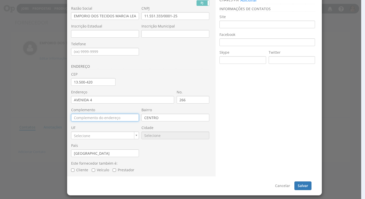
type input "LOJA 2118"
type input "SP"
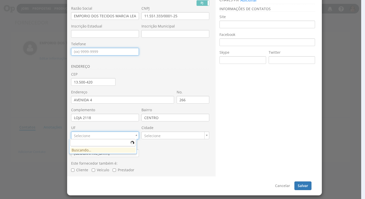
type input "(19) 99609-5504"
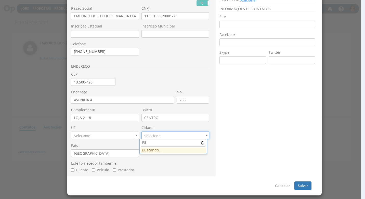
type input "R"
click at [162, 143] on input "R" at bounding box center [173, 143] width 65 height 8
click at [161, 144] on input "R" at bounding box center [173, 143] width 65 height 8
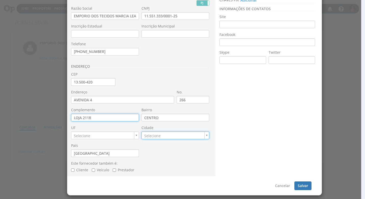
click at [97, 117] on input "LOJA 2118" at bounding box center [105, 118] width 68 height 8
type input "L"
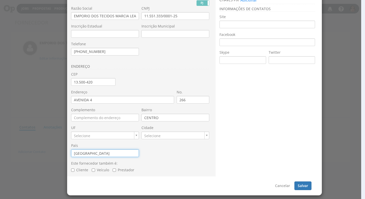
click at [115, 154] on input "Brasil" at bounding box center [105, 154] width 68 height 8
drag, startPoint x: 181, startPoint y: 166, endPoint x: 178, endPoint y: 163, distance: 3.6
click at [181, 165] on div "Este fornecedor também é: Cliente Veículo Prestador" at bounding box center [140, 167] width 138 height 12
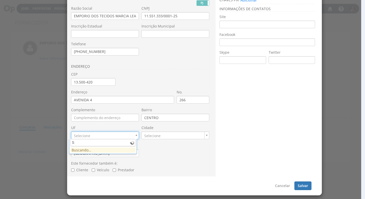
type input "SP"
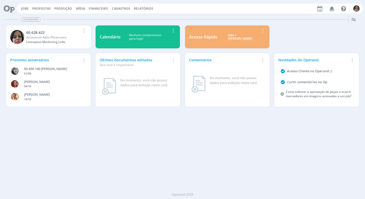
click at [125, 10] on span "Cadastros" at bounding box center [121, 8] width 18 height 4
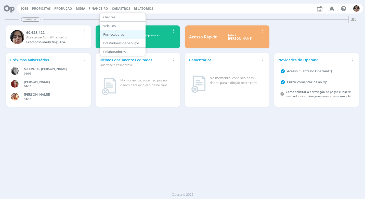
click at [125, 32] on link "Fornecedores" at bounding box center [122, 35] width 43 height 8
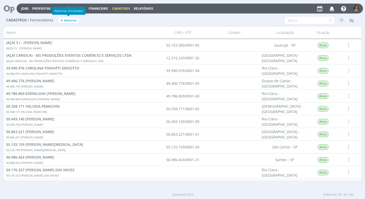
click at [74, 19] on span "Adicionar" at bounding box center [70, 20] width 13 height 3
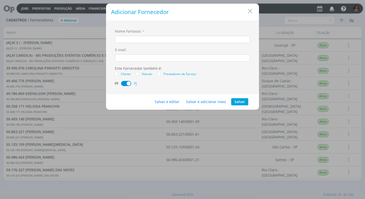
drag, startPoint x: 253, startPoint y: 12, endPoint x: 263, endPoint y: 17, distance: 12.0
click at [252, 12] on icon "Close" at bounding box center [250, 11] width 8 height 8
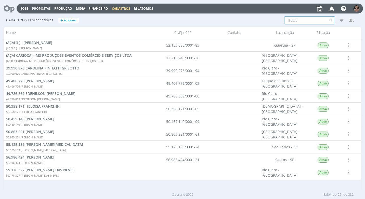
click at [294, 20] on input "text" at bounding box center [309, 20] width 51 height 8
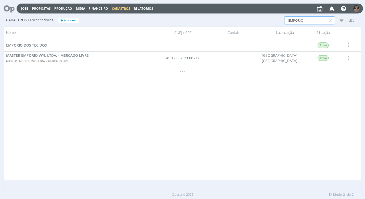
type input "EMPORIO"
click at [43, 46] on span "EMPORIO DOS TECIDOS" at bounding box center [26, 45] width 41 height 5
click at [32, 44] on span "EMPORIO DOS TECIDOS" at bounding box center [26, 45] width 41 height 5
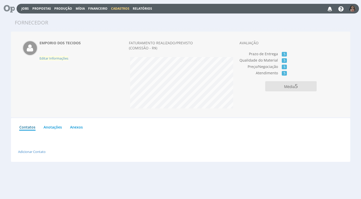
click at [62, 58] on span "Editar Informações" at bounding box center [53, 58] width 29 height 5
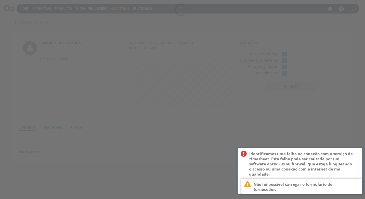
click at [167, 90] on div at bounding box center [182, 99] width 365 height 199
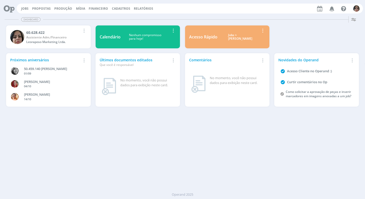
click at [99, 9] on span "Financeiro" at bounding box center [98, 8] width 19 height 4
click at [97, 15] on link "Lançamentos" at bounding box center [98, 17] width 43 height 8
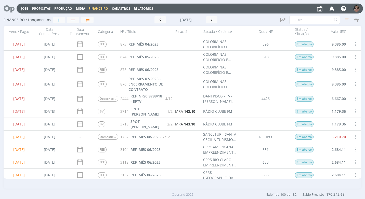
click at [118, 7] on span "Cadastros" at bounding box center [121, 8] width 18 height 4
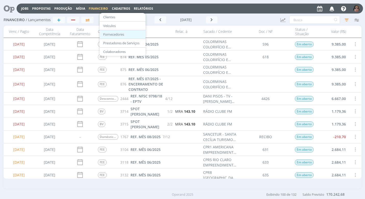
drag, startPoint x: 117, startPoint y: 33, endPoint x: 135, endPoint y: 33, distance: 18.3
click at [117, 33] on link "Fornecedores" at bounding box center [122, 35] width 43 height 8
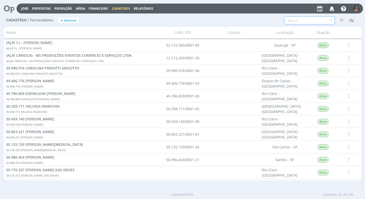
click at [301, 22] on input "text" at bounding box center [309, 20] width 51 height 8
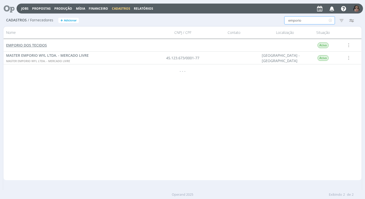
type input "emporio"
click at [39, 46] on span "EMPORIO DOS TECIDOS" at bounding box center [26, 45] width 41 height 5
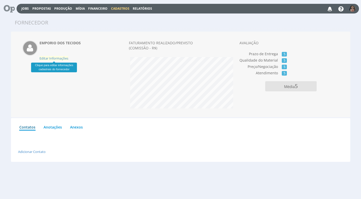
click at [65, 60] on span "Editar Informações" at bounding box center [53, 58] width 29 height 5
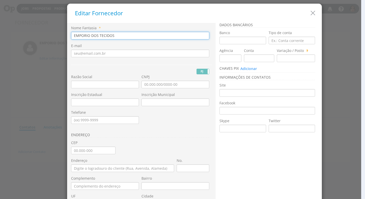
click at [115, 37] on input "EMPORIO DOS TECIDOS" at bounding box center [140, 36] width 138 height 8
drag, startPoint x: 188, startPoint y: 36, endPoint x: 60, endPoint y: 37, distance: 128.2
click at [60, 37] on div "Editar Fornecedor Nome Fantasia * EMPORIO DOS TECIDOS MARCIA LEAO COMERCIO DE T…" at bounding box center [182, 99] width 365 height 199
type input "EMPORIO DOS TECIDOS MARCIA LEAO COMERCIO DE TECIDOS LTDA"
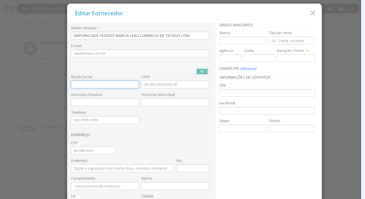
click at [76, 85] on input "text" at bounding box center [105, 85] width 68 height 8
paste input "EMPORIO DOS TECIDOS MARCIA LEAO COMERCIO DE TECIDOS LTDA"
type input "EMPORIO DOS TECIDOS MARCIA LEAO COMERCIO DE TECIDOS LTDA"
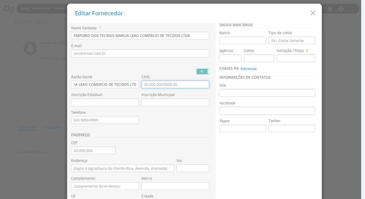
scroll to position [0, 0]
drag, startPoint x: 144, startPoint y: 85, endPoint x: 141, endPoint y: 87, distance: 3.7
click at [143, 85] on input "CNPJ" at bounding box center [175, 85] width 68 height 8
type input "11.551.333/0001-25"
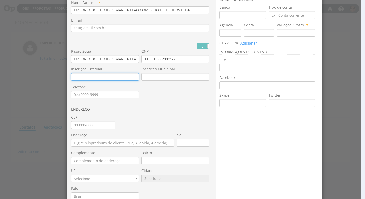
scroll to position [51, 0]
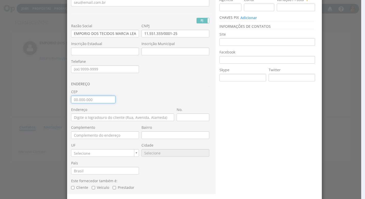
click at [71, 100] on input "CEP" at bounding box center [93, 100] width 44 height 8
type input "13.500-420"
type input "[GEOGRAPHIC_DATA]"
type input "Centro"
type input "SP"
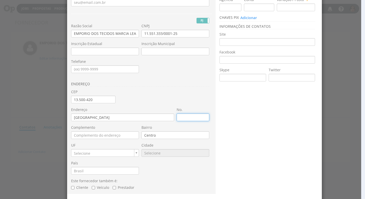
type input "9566"
click at [178, 122] on div "No." at bounding box center [194, 116] width 35 height 18
drag, startPoint x: 180, startPoint y: 117, endPoint x: 205, endPoint y: 119, distance: 25.0
click at [180, 117] on input "No." at bounding box center [193, 118] width 33 height 8
type input "266"
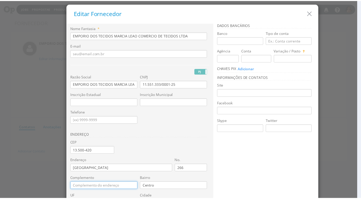
scroll to position [69, 0]
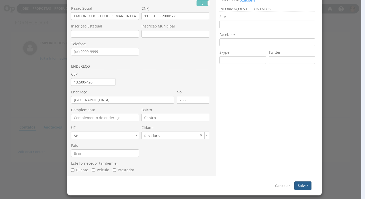
click at [295, 185] on button "Salvar" at bounding box center [302, 186] width 17 height 9
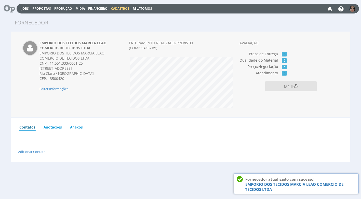
click at [116, 8] on span "Cadastros" at bounding box center [120, 8] width 18 height 4
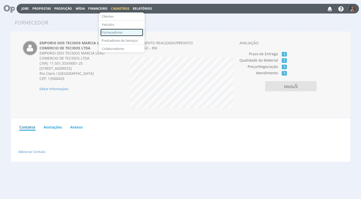
click at [120, 31] on link "Fornecedores" at bounding box center [121, 32] width 43 height 7
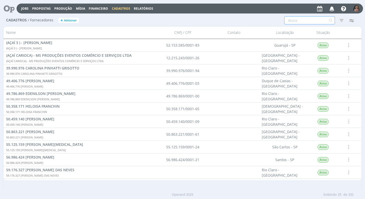
click at [289, 21] on input "text" at bounding box center [309, 20] width 51 height 8
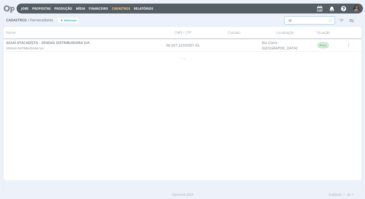
type input "S"
type input "C"
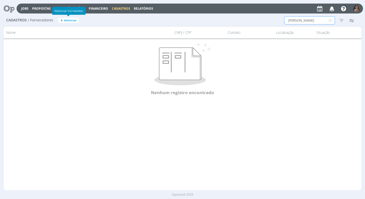
type input "[PERSON_NAME]"
click at [65, 20] on span "Adicionar" at bounding box center [70, 20] width 13 height 3
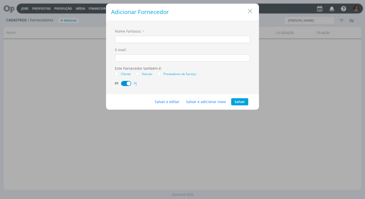
click at [141, 38] on input "dialog" at bounding box center [182, 39] width 135 height 7
drag, startPoint x: 171, startPoint y: 39, endPoint x: 109, endPoint y: 34, distance: 62.2
click at [109, 36] on div "Nome Fantasia: * [PERSON_NAME] & CIA LTDA E-mail: Este Fornecedor também é: Cli…" at bounding box center [182, 57] width 153 height 73
type input "[PERSON_NAME] & CIA LTDA"
click at [243, 101] on button "Salvar" at bounding box center [239, 101] width 17 height 7
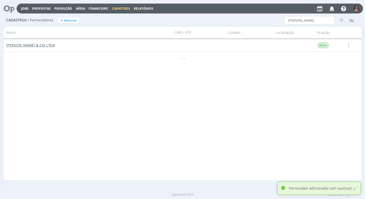
click at [45, 44] on span "[PERSON_NAME] & CIA LTDA" at bounding box center [30, 45] width 49 height 5
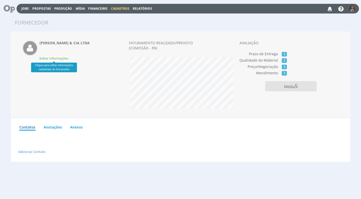
click at [64, 58] on span "Editar Informações" at bounding box center [53, 58] width 29 height 5
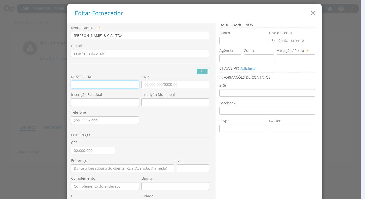
click at [79, 84] on input "text" at bounding box center [105, 85] width 68 height 8
paste input "[PERSON_NAME] & CIA LTDA"
type input "[PERSON_NAME] & CIA LTDA"
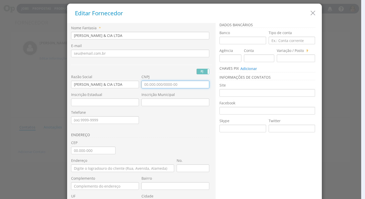
drag, startPoint x: 143, startPoint y: 85, endPoint x: 138, endPoint y: 85, distance: 4.6
click at [143, 85] on input "CNPJ" at bounding box center [175, 85] width 68 height 8
type input "28.695.238/0001-06"
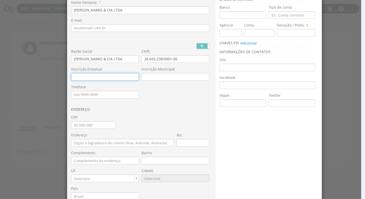
scroll to position [51, 0]
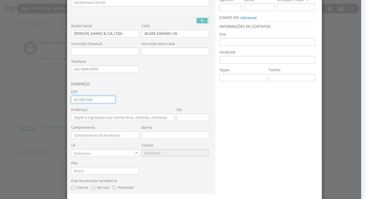
click at [71, 101] on input "CEP" at bounding box center [93, 100] width 44 height 8
type input "13.500-160"
type input "Rua 3"
type input "Centro"
type input "SP"
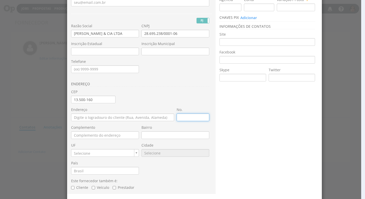
type input "9566"
click at [180, 114] on input "No." at bounding box center [193, 118] width 33 height 8
type input "1277"
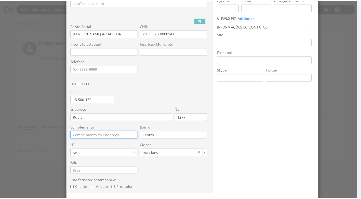
scroll to position [69, 0]
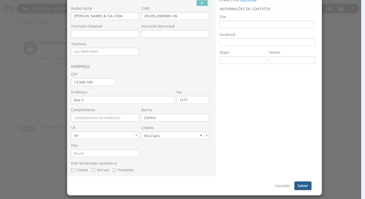
click at [308, 185] on button "Salvar" at bounding box center [302, 186] width 17 height 9
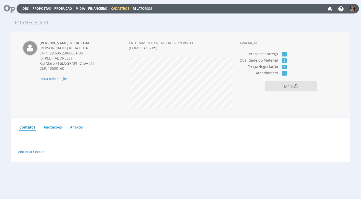
click at [99, 6] on span "Financeiro" at bounding box center [97, 8] width 19 height 4
click at [92, 16] on link "Lançamentos" at bounding box center [98, 16] width 43 height 7
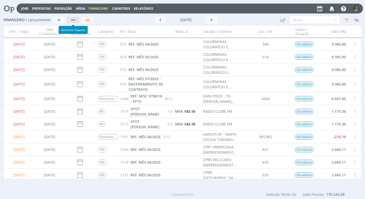
click at [73, 19] on div "button" at bounding box center [73, 19] width 7 height 3
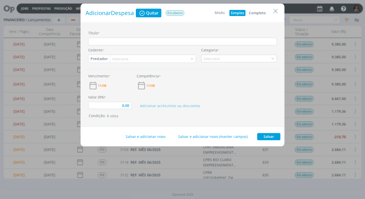
drag, startPoint x: 261, startPoint y: 13, endPoint x: 257, endPoint y: 14, distance: 4.5
click at [261, 12] on button "Completo" at bounding box center [257, 13] width 20 height 6
type input "0,00"
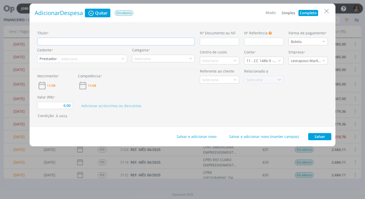
click at [57, 45] on input "Título *" at bounding box center [115, 42] width 157 height 8
type input "R"
type input "0,00"
type input "RE"
type input "0,00"
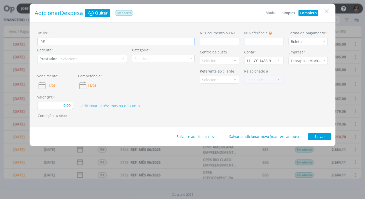
type input "REF"
type input "0,00"
type input "REF."
type input "0,00"
type input "REF."
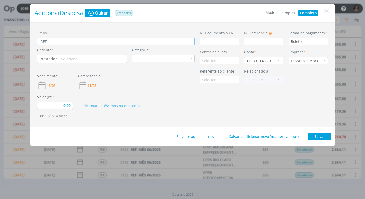
type input "0,00"
type input "REF. P"
type input "0,00"
type input "REF. PI"
type input "0,00"
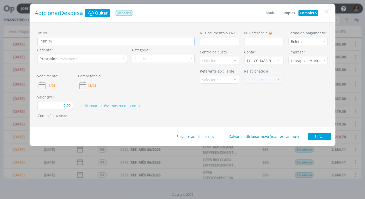
type input "REF. PIN"
type input "0,00"
type input "REF. PINC"
type input "0,00"
type input "REF. PINCE"
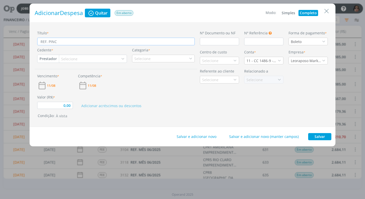
type input "0,00"
type input "REF. PINCEL"
type input "0,00"
type input "REF. PINCEL"
type input "0,00"
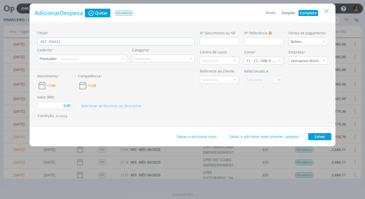
type input "REF. PINCEL M"
type input "0,00"
type input "REF. PINCEL MA"
type input "0,00"
type input "REF. PINCEL MAR"
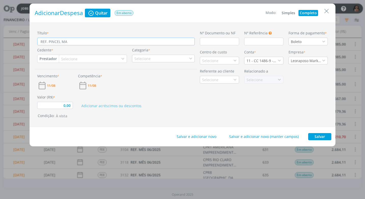
type input "0,00"
type input "REF. PINCEL MARC"
type input "0,00"
type input "REF. PINCEL MARCA"
type input "0,00"
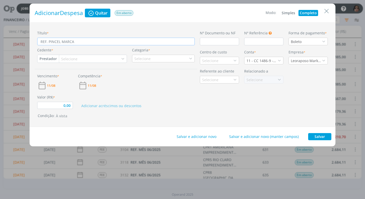
type input "REF. PINCEL MARCAD"
type input "0,00"
type input "REF. PINCEL MARCADO"
type input "0,00"
type input "REF. PINCEL MARCADOR"
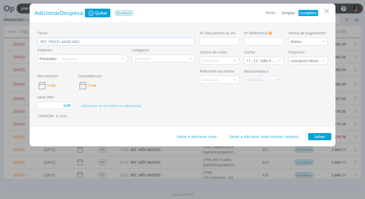
type input "0,00"
type input "REF. PINCEL MARCADOR"
type input "0,00"
type input "REF. PINCEL MARCADOR P"
type input "0,00"
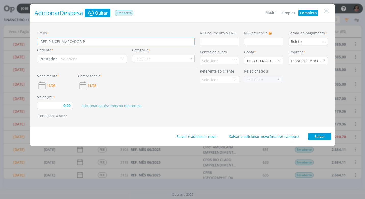
type input "REF. PINCEL MARCADOR PO"
type input "0,00"
type input "REF. PINCEL MARCADOR PON"
type input "0,00"
type input "REF. PINCEL MARCADOR PONT"
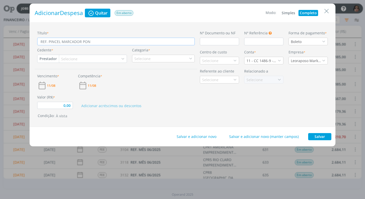
type input "0,00"
type input "REF. PINCEL MARCADOR PONTA"
type input "0,00"
type input "REF. PINCEL MARCADOR PONTA"
type input "0,00"
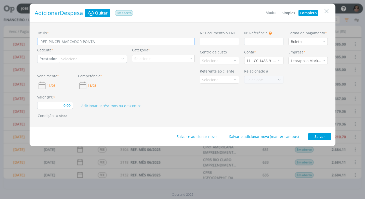
type input "REF. PINCEL MARCADOR PONTA M"
type input "0,00"
type input "REF. PINCEL MARCADOR PONTA MÉ"
type input "0,00"
type input "REF. PINCEL MARCADOR PONTA MÉD"
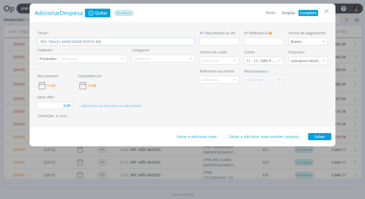
type input "0,00"
type input "REF. PINCEL MARCADOR PONTA MÉDI"
type input "0,00"
type input "REF. PINCEL MARCADOR PONTA MÉDIA"
type input "0,00"
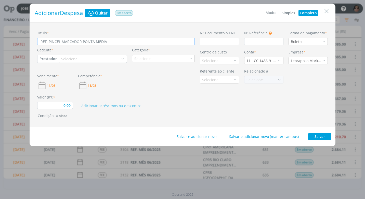
type input "REF. PINCEL MARCADOR PONTA MÉDIA"
type input "0,00"
type input "REF. PINCEL MARCADOR PONTA MÉDIA P"
type input "0,00"
type input "REF. PINCEL MARCADOR PONTA MÉDIA PRE"
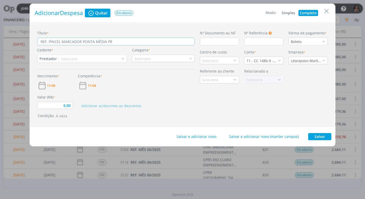
type input "0,00"
type input "REF. PINCEL MARCADOR PONTA MÉDIA PR"
type input "0,00"
type input "REF. PINCEL MARCADOR PONTA MÉDIA P"
type input "0,00"
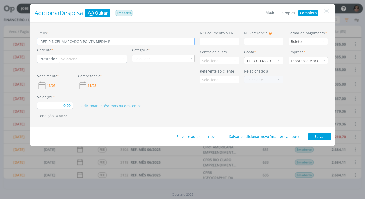
type input "REF. PINCEL MARCADOR PONTA MÉDIA PO"
type input "0,00"
type input "REF. PINCEL MARCADOR PONTA MÉDIA POS"
type input "0,00"
type input "REF. PINCEL MARCADOR PONTA MÉDIA POSC"
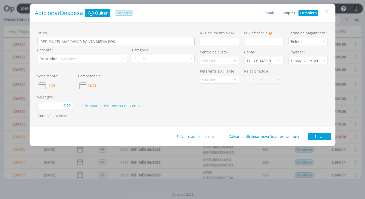
type input "0,00"
type input "REF. PINCEL MARCADOR PONTA MÉDIA POSCA"
type input "0,00"
type input "REF. PINCEL MARCADOR PONTA MÉDIA POSCA"
type input "0,00"
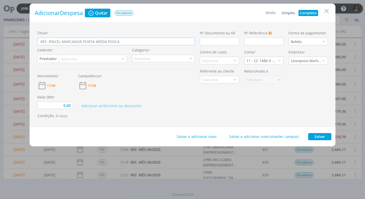
type input "REF. PINCEL MARCADOR PONTA MÉDIA POSCA P"
type input "0,00"
type input "REF. PINCEL MARCADOR PONTA MÉDIA POSCA PR"
type input "0,00"
type input "REF. PINCEL MARCADOR PONTA MÉDIA POSCA PRE"
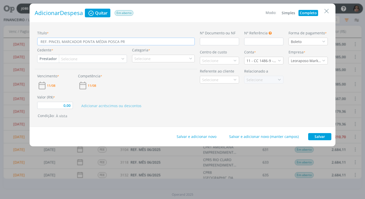
type input "0,00"
type input "REF. PINCEL MARCADOR PONTA MÉDIA POSCA PRET"
type input "0,00"
type input "REF. PINCEL MARCADOR PONTA MÉDIA POSCA PRETA"
type input "0,00"
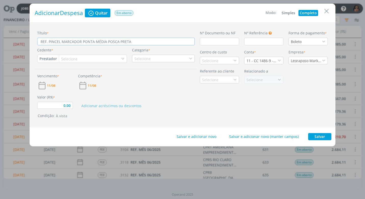
type input "REF. PINCEL MARCADOR PONTA MÉDIA POSCA PRETA"
click at [202, 43] on input "dialog" at bounding box center [219, 42] width 39 height 8
type input "0,00"
type input "C"
type input "0,00"
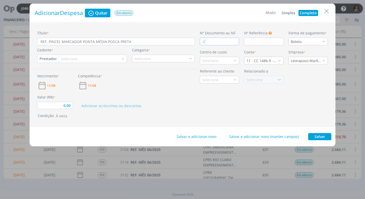
type input "CA"
type input "0,00"
type input "CAR"
type input "0,00"
type input "CARTÃO"
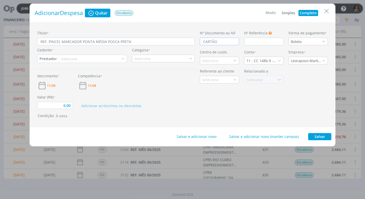
type input "0,00"
type input "CARTÃO"
type input "0,00"
type input "CARTÃO D"
type input "0,00"
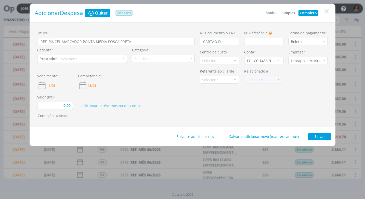
type input "CARTÃO DE"
type input "0,00"
type input "CARTÃO DE"
type input "0,00"
type input "CARTÃO DE C"
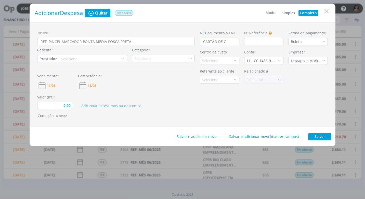
type input "0,00"
type input "CARTÃO DE CRÉ"
type input "0,00"
type input "CARTÃO DE CRÉD"
type input "0,00"
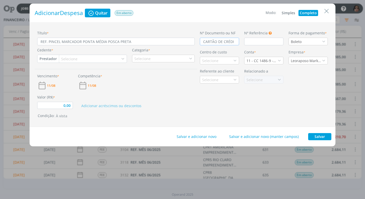
type input "CARTÃO DE CRÉDIT"
type input "0,00"
type input "CARTÃO DE CRÉDITO"
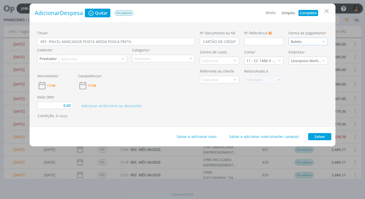
click at [322, 41] on icon "dialog" at bounding box center [324, 42] width 4 height 4
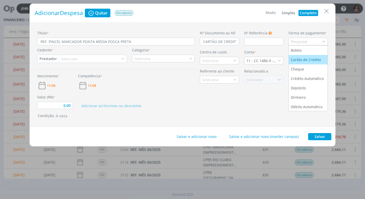
click at [315, 61] on div "Cartão de Crédito" at bounding box center [306, 59] width 31 height 5
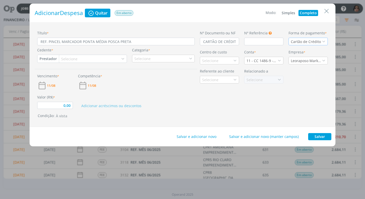
click at [48, 58] on button "Prestador" at bounding box center [47, 59] width 21 height 8
drag, startPoint x: 63, startPoint y: 75, endPoint x: 71, endPoint y: 72, distance: 9.0
click at [63, 75] on link "Fornecedor" at bounding box center [58, 76] width 40 height 8
type input "0,00"
click at [70, 58] on div "Selecione" at bounding box center [72, 58] width 17 height 5
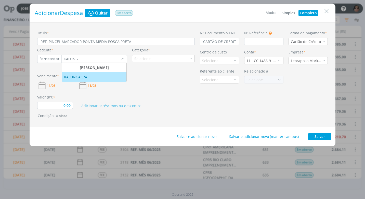
type input "KALUNG"
click at [80, 79] on div "KALUNGA S/A" at bounding box center [76, 76] width 24 height 5
type input "0,00"
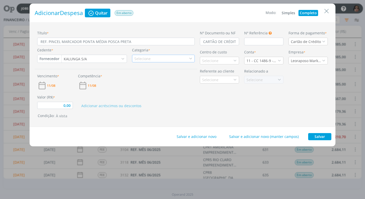
click at [191, 60] on icon "dialog" at bounding box center [191, 59] width 4 height 4
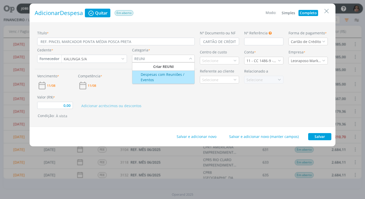
type input "REUNI"
click at [179, 73] on div "Despesas com Reuniões / Eventos" at bounding box center [163, 77] width 61 height 11
type input "0,00"
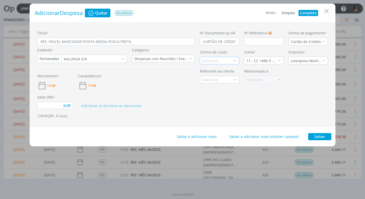
click at [212, 60] on div "Selecione" at bounding box center [210, 60] width 17 height 5
type input "PROMA"
click at [214, 80] on div "Promax / Bardahl" at bounding box center [217, 78] width 31 height 5
click at [280, 60] on icon "dialog" at bounding box center [279, 61] width 4 height 4
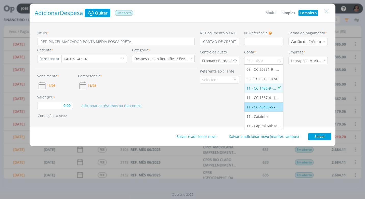
click at [272, 107] on div "11 - CC 46458-5 - [GEOGRAPHIC_DATA]" at bounding box center [263, 106] width 35 height 5
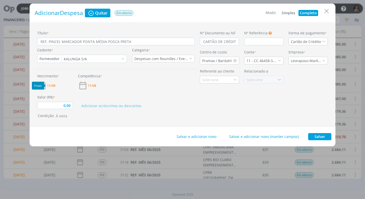
click at [48, 86] on span "11/08" at bounding box center [51, 85] width 8 height 3
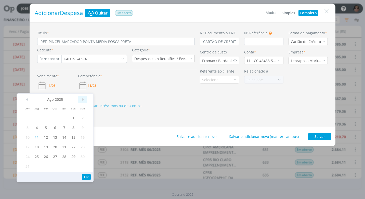
click at [83, 100] on span ">" at bounding box center [82, 100] width 9 height 8
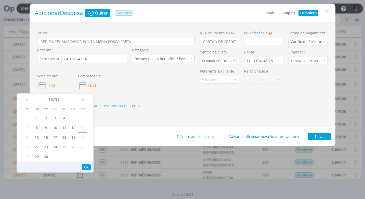
click at [83, 139] on span "20" at bounding box center [82, 137] width 9 height 10
drag, startPoint x: 86, startPoint y: 167, endPoint x: 84, endPoint y: 159, distance: 8.7
click at [86, 166] on button "Ok" at bounding box center [86, 168] width 9 height 6
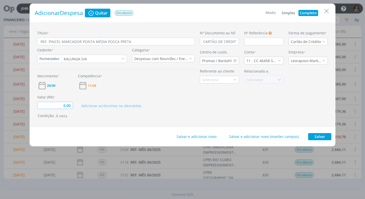
click at [62, 103] on input "0,00" at bounding box center [55, 105] width 36 height 7
click at [195, 111] on div "Título * REF. PINCEL MARCADOR PONTA MÉDIA POSCA PRETA Cedente * Fornecedor Clie…" at bounding box center [116, 74] width 163 height 89
click at [324, 136] on button "Salvar" at bounding box center [319, 136] width 23 height 7
type input "34,70"
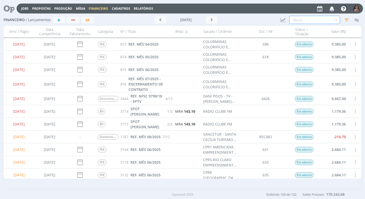
drag, startPoint x: 299, startPoint y: 18, endPoint x: 302, endPoint y: 22, distance: 5.6
click at [301, 22] on input "text" at bounding box center [314, 20] width 51 height 8
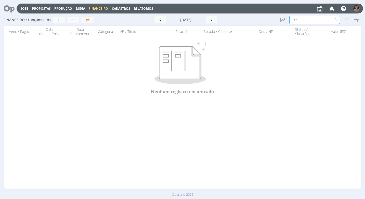
type input "K"
type input "PINCEL"
click at [214, 21] on button "button" at bounding box center [212, 19] width 12 height 7
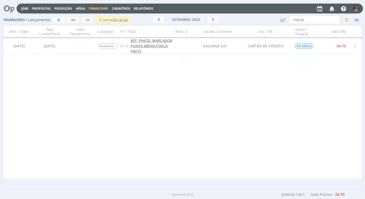
click at [145, 46] on span "REF. PINCEL MARCADOR PONTA MÉDIA POSCA PRETA" at bounding box center [151, 46] width 42 height 16
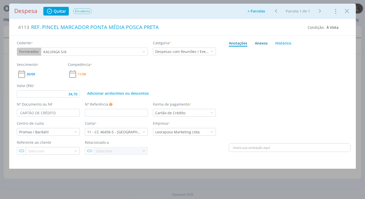
click at [258, 44] on div "Anexos 0" at bounding box center [261, 43] width 13 height 5
click at [299, 57] on span "procure em seu computador" at bounding box center [312, 57] width 44 height 5
click at [299, 52] on input "Arraste seus arquivos ou procure em seu computador" at bounding box center [290, 52] width 122 height 2
type input "34,70"
click at [302, 57] on span "procure em seu computador" at bounding box center [312, 57] width 44 height 5
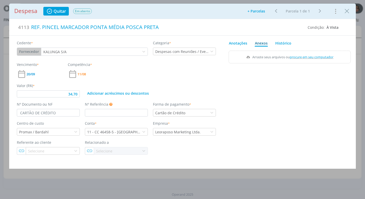
click at [302, 52] on input "Arraste seus arquivos ou procure em seu computador" at bounding box center [290, 52] width 122 height 2
type input "C:\fakepath\CUPOM KALUNGA - R$ 34,70 - CARTÃO ITAU.pdf"
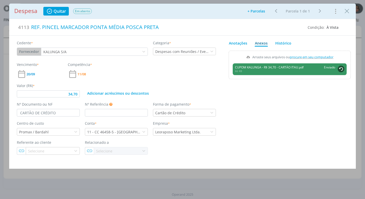
type input "34,70"
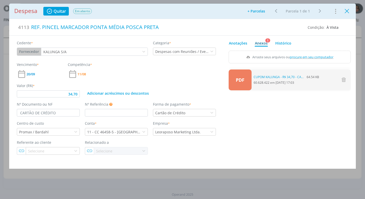
click at [347, 12] on icon "Close" at bounding box center [347, 11] width 8 height 8
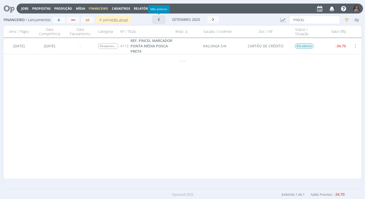
click at [162, 19] on button "button" at bounding box center [159, 19] width 12 height 7
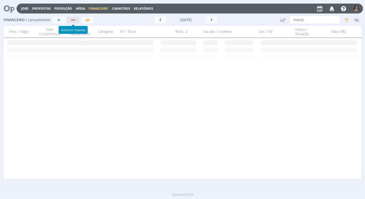
click at [74, 22] on button "button" at bounding box center [73, 20] width 12 height 6
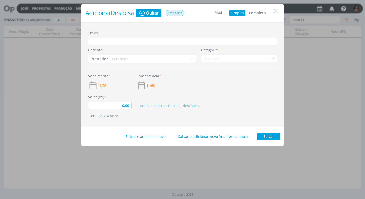
click at [263, 14] on button "Completo" at bounding box center [257, 13] width 20 height 6
type input "0,00"
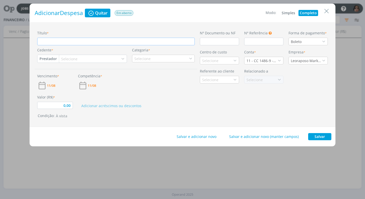
click at [65, 38] on input "Título *" at bounding box center [115, 42] width 157 height 8
type input "r"
type input "0,00"
type input "re"
type input "0,00"
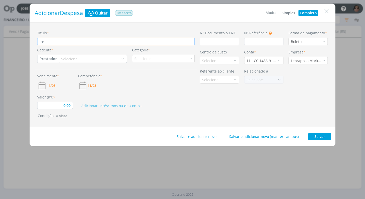
type input "ref"
type input "0,00"
type input "ref."
type input "0,00"
type input "ref"
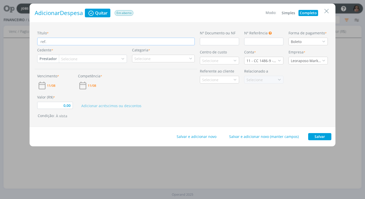
type input "0,00"
type input "re"
type input "0,00"
type input "r"
type input "0,00"
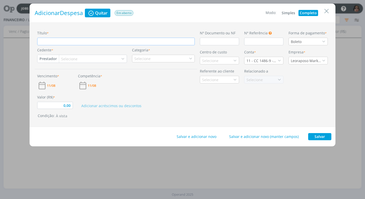
type input "0,00"
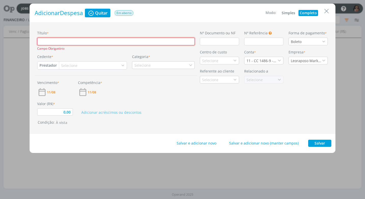
type input "R"
type input "0,00"
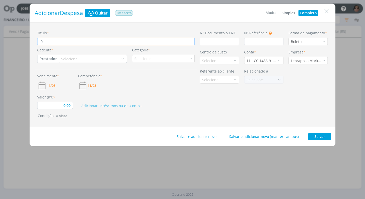
type input "RE"
type input "0,00"
type input "RE."
type input "0,00"
type input "RE."
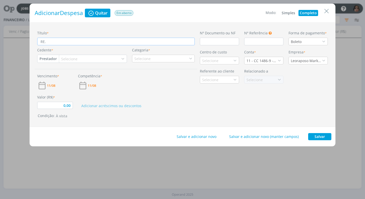
type input "0,00"
type input "RE."
type input "0,00"
type input "RE"
type input "0,00"
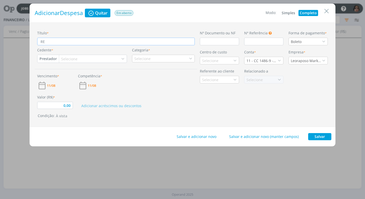
type input "REF"
type input "0,00"
type input "REF."
type input "0,00"
type input "REF."
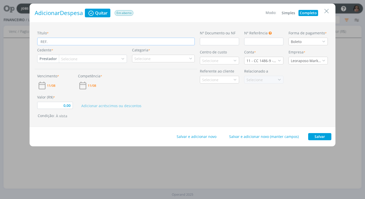
type input "0,00"
type input "REF. T"
type input "0,00"
type input "REF. TA"
type input "0,00"
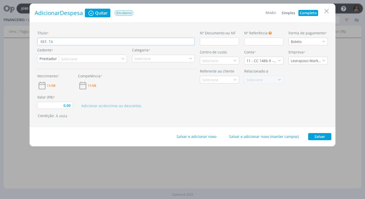
type input "REF. TAÇ"
type input "0,00"
type input "REF. TAÇA"
type input "0,00"
type input "REF. TAÇA"
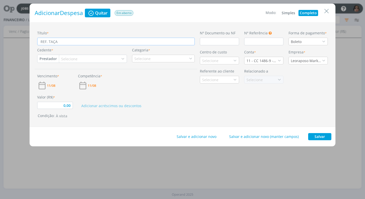
type input "0,00"
type input "REF. TAÇA V"
type input "0,00"
type input "REF. TAÇA VI"
type input "0,00"
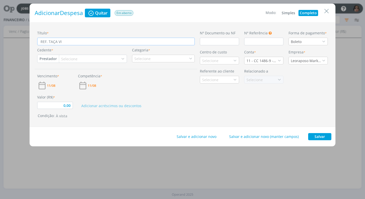
type input "REF. TAÇA VID"
type input "0,00"
type input "REF. TAÇA VIDR"
type input "0,00"
type input "REF. TAÇA VIDRO"
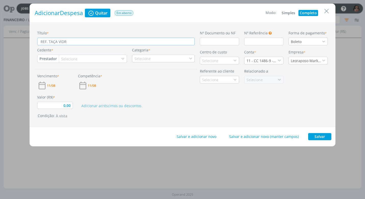
type input "0,00"
type input "REF. TAÇA VIDRO,"
type input "0,00"
type input "REF. TAÇA VIDRO,"
type input "0,00"
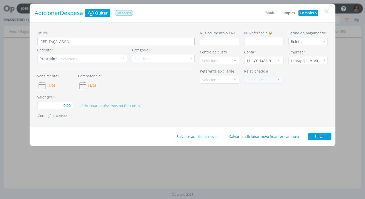
type input "REF. TAÇA VIDRO, F"
type input "0,00"
type input "REF. TAÇA VIDRO, FI"
type input "0,00"
type input "REF. TAÇA VIDRO, FIT"
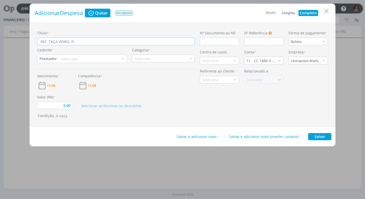
type input "0,00"
click at [55, 42] on input "REF. TAÇA VIDRO, FITA ADESIVA, BOLA," at bounding box center [115, 42] width 157 height 8
click at [56, 43] on input "REF. TAÇA VIDRO, FITA ADESIVA, BOLA," at bounding box center [115, 42] width 157 height 8
click at [111, 41] on input "REF. TAÇAS VIDRO, FITA ADESIVA, BOLA," at bounding box center [115, 42] width 157 height 8
click at [158, 43] on input "REF. TAÇAS VIDRO, FITA ADESIVA, BOLA, BRINQ. KIT FERRAMENTA, ESP. BANHO" at bounding box center [115, 42] width 157 height 8
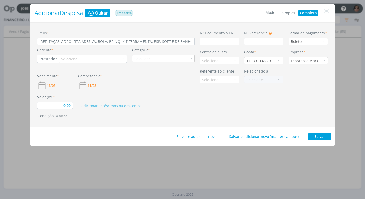
click at [208, 43] on input "dialog" at bounding box center [219, 42] width 39 height 8
click at [221, 44] on input "CUPOM" at bounding box center [219, 42] width 39 height 8
click at [323, 42] on icon "dialog" at bounding box center [324, 42] width 4 height 4
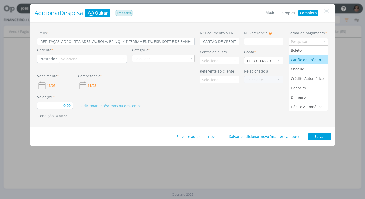
drag, startPoint x: 308, startPoint y: 60, endPoint x: 304, endPoint y: 61, distance: 3.5
click at [307, 60] on div "Cartão de Crédito" at bounding box center [306, 59] width 31 height 5
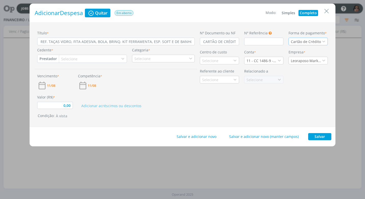
drag, startPoint x: 55, startPoint y: 59, endPoint x: 56, endPoint y: 61, distance: 2.6
click at [54, 59] on button "Prestador" at bounding box center [47, 59] width 21 height 8
click at [61, 76] on link "Fornecedor" at bounding box center [58, 76] width 40 height 8
click at [70, 59] on div "Selecione" at bounding box center [72, 58] width 17 height 5
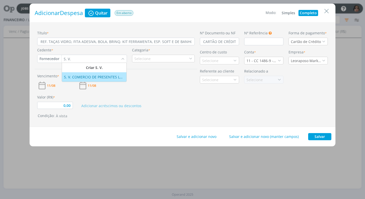
drag, startPoint x: 97, startPoint y: 76, endPoint x: 107, endPoint y: 79, distance: 10.3
click at [98, 77] on div "S. V. COMERCIO DE PRESENTES LTDA" at bounding box center [94, 76] width 60 height 5
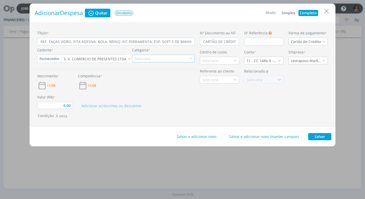
click at [155, 59] on div "Selecione" at bounding box center [163, 59] width 63 height 8
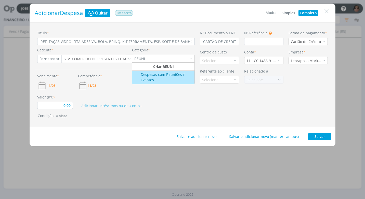
click at [175, 76] on div "Despesas com Reuniões / Eventos" at bounding box center [163, 77] width 61 height 11
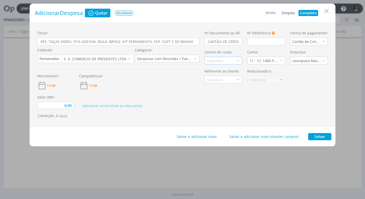
click at [217, 59] on div "Selecione" at bounding box center [215, 60] width 17 height 5
click at [231, 81] on div "Promax / Bardahl" at bounding box center [222, 78] width 31 height 5
click at [279, 62] on icon "dialog" at bounding box center [281, 61] width 4 height 4
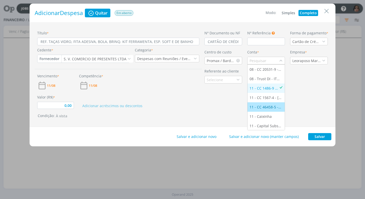
click at [270, 106] on div "11 - CC 46458-5 - [GEOGRAPHIC_DATA]" at bounding box center [265, 106] width 33 height 5
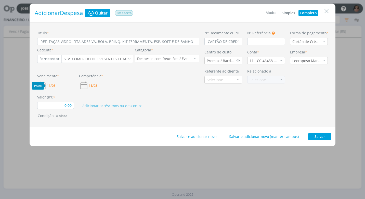
click at [52, 84] on span "11/08" at bounding box center [51, 85] width 8 height 3
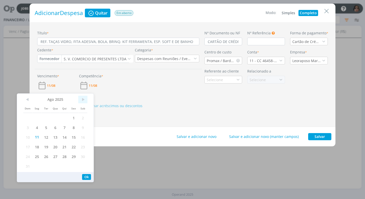
click at [83, 100] on span ">" at bounding box center [82, 100] width 9 height 8
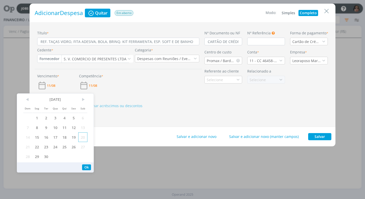
click at [81, 137] on span "20" at bounding box center [82, 137] width 9 height 10
click at [87, 166] on button "Ok" at bounding box center [86, 168] width 9 height 6
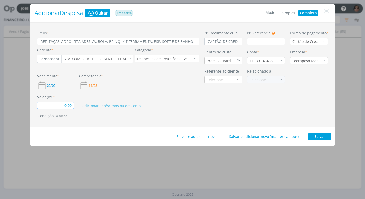
click at [61, 105] on input "0,00" at bounding box center [55, 105] width 37 height 7
click at [187, 109] on div "Título * REF. TAÇAS VIDRO, FITA ADESIVA, BOLA, BRINQ. KIT FERRAMENTA, ESP. SOFT…" at bounding box center [118, 74] width 167 height 89
drag, startPoint x: 322, startPoint y: 135, endPoint x: 317, endPoint y: 135, distance: 4.8
click at [322, 135] on button "Salvar" at bounding box center [319, 136] width 23 height 7
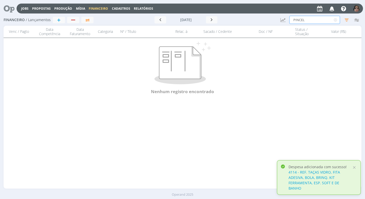
click at [312, 21] on input "PINCEL" at bounding box center [314, 20] width 51 height 8
drag, startPoint x: 209, startPoint y: 20, endPoint x: 205, endPoint y: 22, distance: 5.0
click at [209, 20] on icon "button" at bounding box center [211, 19] width 5 height 5
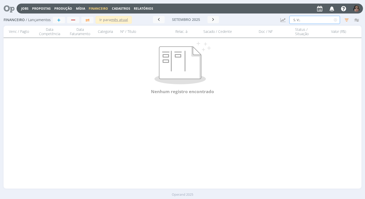
click at [308, 17] on input "S. V;." at bounding box center [314, 20] width 51 height 8
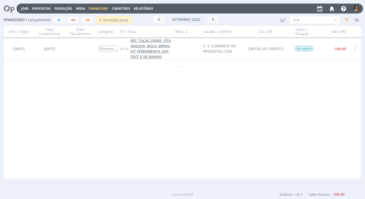
click at [144, 50] on span "REF. TAÇAS VIDRO, FITA ADESIVA, BOLA, BRINQ. KIT FERRAMENTA, ESP. SOFT E DE BAN…" at bounding box center [150, 48] width 40 height 21
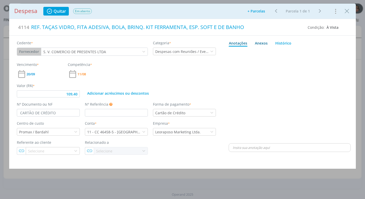
click at [263, 44] on div "Anexos 0" at bounding box center [261, 43] width 13 height 5
click at [312, 57] on span "procure em seu computador" at bounding box center [312, 57] width 44 height 5
click at [312, 52] on input "Arraste seus arquivos ou procure em seu computador" at bounding box center [290, 52] width 122 height 2
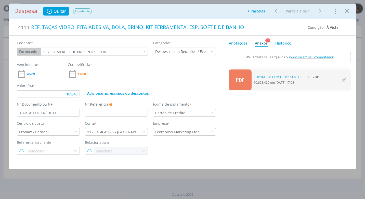
drag, startPoint x: 345, startPoint y: 10, endPoint x: 188, endPoint y: 27, distance: 157.3
click at [344, 10] on icon "Close" at bounding box center [347, 11] width 8 height 8
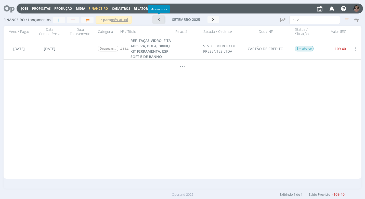
drag, startPoint x: 159, startPoint y: 20, endPoint x: 89, endPoint y: 27, distance: 70.7
click at [159, 20] on icon "button" at bounding box center [158, 19] width 5 height 5
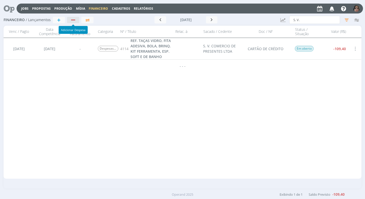
click at [72, 19] on div "button" at bounding box center [73, 19] width 7 height 3
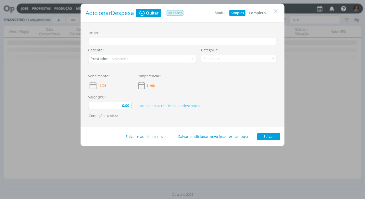
click at [261, 12] on button "Completo" at bounding box center [257, 13] width 20 height 6
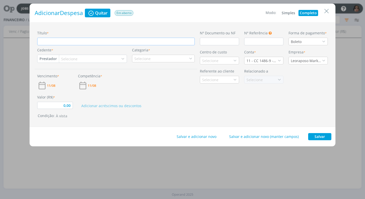
click at [51, 41] on input "Título *" at bounding box center [115, 42] width 157 height 8
click at [212, 44] on input "dialog" at bounding box center [219, 42] width 39 height 8
click at [99, 42] on input "REF. TECIDO PARA GRAVAÇÃO" at bounding box center [115, 42] width 157 height 8
click at [326, 42] on div "Boleto" at bounding box center [307, 42] width 39 height 8
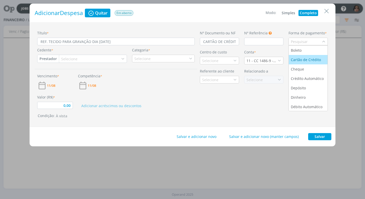
drag, startPoint x: 322, startPoint y: 59, endPoint x: 318, endPoint y: 59, distance: 3.3
click at [321, 59] on div "Cartão de Crédito" at bounding box center [308, 59] width 35 height 5
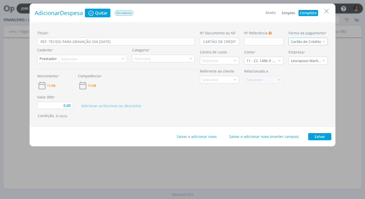
click at [48, 59] on button "Prestador" at bounding box center [47, 59] width 21 height 8
click at [65, 74] on link "Fornecedor" at bounding box center [58, 76] width 40 height 8
click at [73, 59] on div "Selecione" at bounding box center [72, 58] width 17 height 5
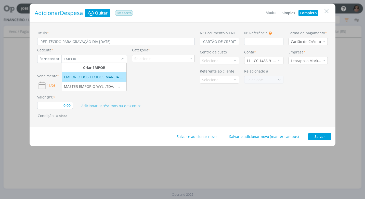
click at [81, 78] on div "EMPORIO DOS TECIDOS MARCIA LEAO COMERCIO DE TECIDOS LTDA" at bounding box center [94, 76] width 60 height 5
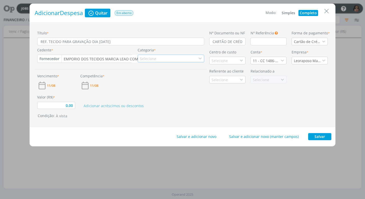
click at [183, 56] on div "Selecione" at bounding box center [171, 59] width 66 height 8
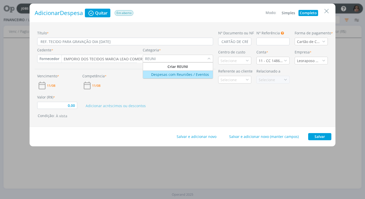
click at [184, 72] on div "Despesas com Reuniões / Eventos" at bounding box center [175, 74] width 65 height 5
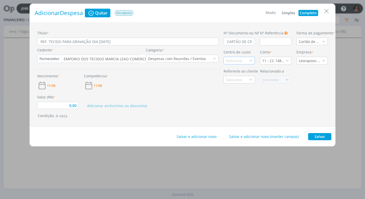
click at [231, 60] on div "Selecione" at bounding box center [234, 60] width 17 height 5
click at [237, 77] on div "Promax / Bardahl" at bounding box center [239, 78] width 27 height 5
click at [288, 60] on icon "dialog" at bounding box center [287, 61] width 4 height 4
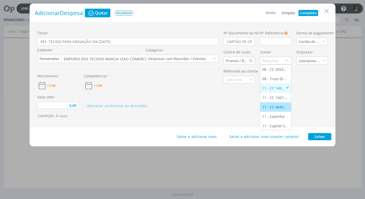
click at [280, 105] on div "11 - CC 46458-5 - [GEOGRAPHIC_DATA]" at bounding box center [275, 106] width 27 height 5
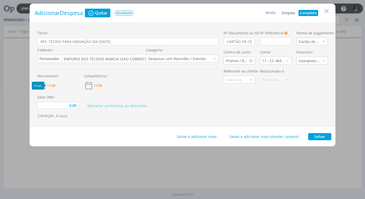
click at [50, 84] on span "11/08" at bounding box center [51, 85] width 8 height 3
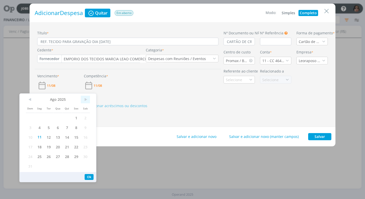
click at [84, 100] on span ">" at bounding box center [85, 100] width 9 height 8
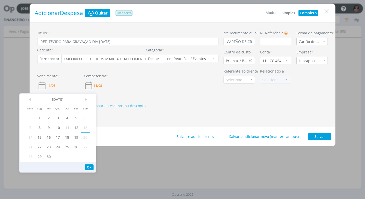
click at [88, 137] on span "20" at bounding box center [85, 137] width 9 height 10
click at [87, 165] on button "Ok" at bounding box center [89, 168] width 9 height 6
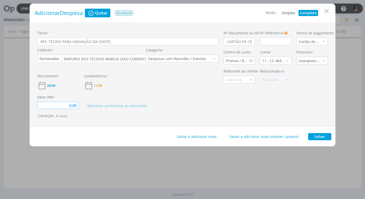
click at [66, 104] on input "0,00" at bounding box center [58, 105] width 42 height 7
click at [102, 102] on div "Adicionar acréscimos ou descontos" at bounding box center [151, 102] width 140 height 15
click at [252, 44] on input "CARTÃO DE CRÉDITO" at bounding box center [238, 42] width 31 height 8
click at [319, 134] on button "Salvar" at bounding box center [319, 136] width 23 height 7
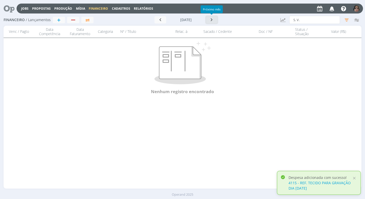
click at [210, 19] on icon "button" at bounding box center [211, 19] width 5 height 5
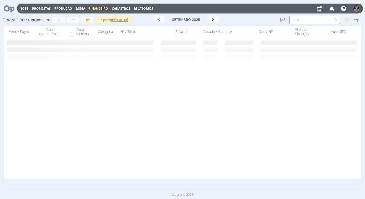
click at [302, 19] on input "S. V." at bounding box center [314, 20] width 51 height 8
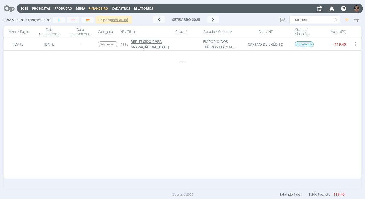
click at [136, 46] on span "REF. TECIDO PARA GRAVAÇÃO DIA [DATE]" at bounding box center [149, 44] width 38 height 10
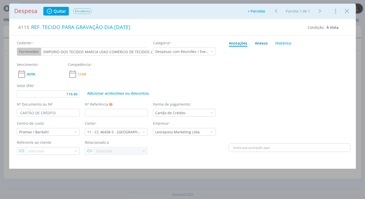
click at [263, 44] on div "Anexos 0" at bounding box center [261, 43] width 13 height 5
click at [298, 56] on span "procure em seu computador" at bounding box center [312, 57] width 44 height 5
click at [298, 52] on input "Arraste seus arquivos ou procure em seu computador" at bounding box center [290, 52] width 122 height 2
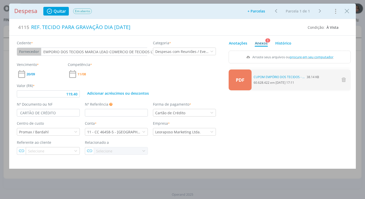
drag, startPoint x: 343, startPoint y: 12, endPoint x: 160, endPoint y: 41, distance: 185.1
click at [343, 12] on icon "Close" at bounding box center [347, 11] width 8 height 8
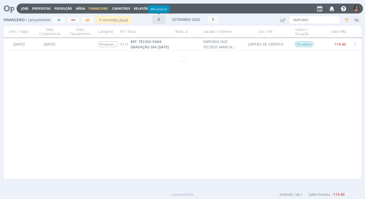
click at [159, 19] on icon "button" at bounding box center [158, 19] width 5 height 5
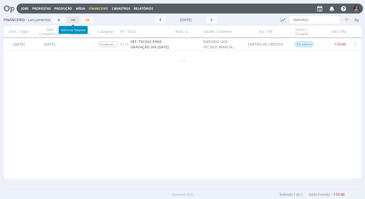
click at [73, 21] on div "button" at bounding box center [73, 19] width 7 height 3
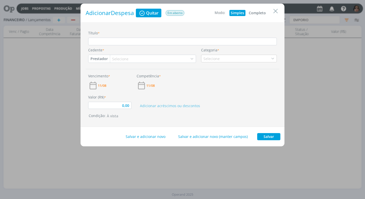
drag, startPoint x: 263, startPoint y: 11, endPoint x: 211, endPoint y: 24, distance: 53.5
click at [262, 11] on button "Completo" at bounding box center [257, 13] width 20 height 6
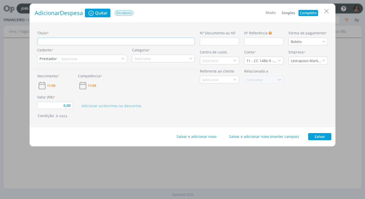
click at [41, 42] on input "Título *" at bounding box center [115, 42] width 157 height 8
click at [202, 41] on input "dialog" at bounding box center [219, 42] width 39 height 8
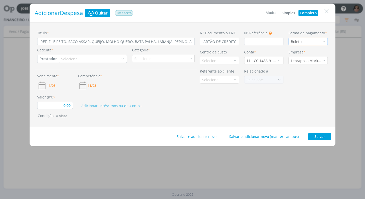
scroll to position [0, 0]
click at [306, 41] on div "Boleto" at bounding box center [307, 42] width 39 height 8
click at [305, 58] on div "Cartão de Crédito" at bounding box center [306, 59] width 31 height 5
click at [49, 57] on button "Prestador" at bounding box center [47, 59] width 21 height 8
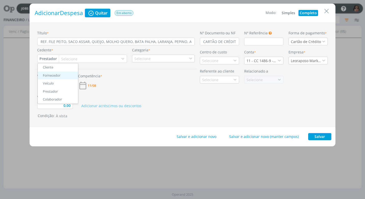
click at [60, 75] on link "Fornecedor" at bounding box center [58, 76] width 40 height 8
click at [68, 59] on div "Selecione" at bounding box center [72, 58] width 17 height 5
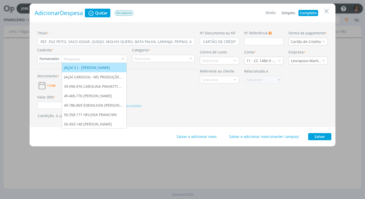
click at [45, 60] on button "Fornecedor" at bounding box center [49, 59] width 24 height 8
click at [66, 57] on input "dialog" at bounding box center [91, 58] width 59 height 7
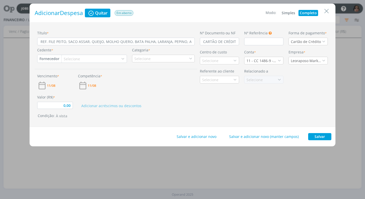
click at [65, 60] on div "Selecione" at bounding box center [72, 58] width 17 height 5
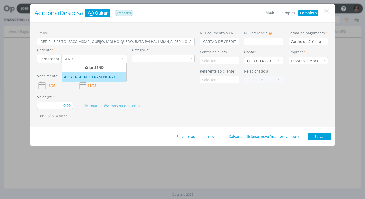
click at [89, 79] on div "ASSAÍ ATACADISTA - SENDAS DISTRIBUIDORA S/A" at bounding box center [94, 76] width 60 height 5
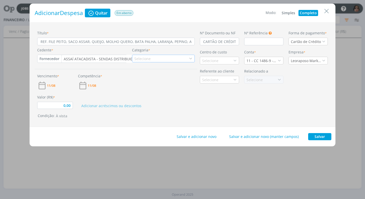
click at [143, 59] on div "Selecione" at bounding box center [142, 58] width 17 height 5
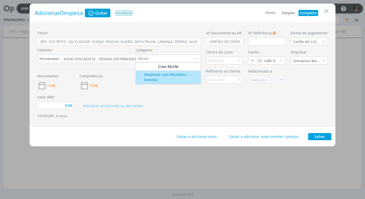
click at [151, 76] on div "Despesas com Reuniões / Eventos" at bounding box center [168, 77] width 63 height 11
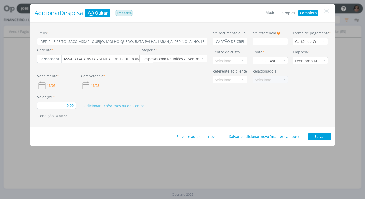
click at [220, 61] on div "Selecione" at bounding box center [223, 60] width 17 height 5
click at [221, 77] on div "Promax / Bardahl" at bounding box center [230, 78] width 30 height 5
click at [282, 61] on icon "dialog" at bounding box center [284, 61] width 4 height 4
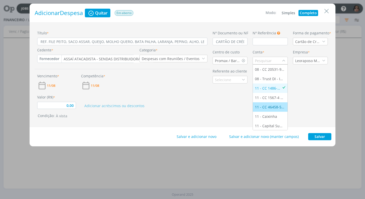
click at [275, 106] on div "11 - CC 46458-5 - [GEOGRAPHIC_DATA]" at bounding box center [270, 106] width 30 height 5
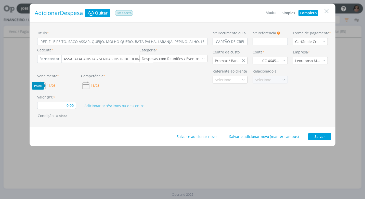
click at [54, 85] on span "11/08" at bounding box center [51, 85] width 8 height 3
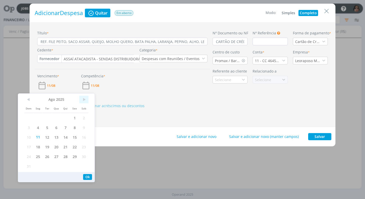
click at [83, 98] on span ">" at bounding box center [83, 100] width 9 height 8
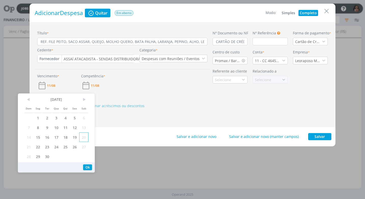
click at [84, 137] on span "20" at bounding box center [83, 137] width 9 height 10
click at [87, 165] on button "Ok" at bounding box center [87, 168] width 9 height 6
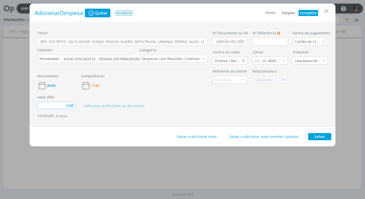
click at [60, 105] on input "0,00" at bounding box center [56, 105] width 39 height 7
click at [75, 105] on input "0,00" at bounding box center [56, 105] width 39 height 7
click at [103, 115] on div "Condição: À vista" at bounding box center [123, 116] width 171 height 6
click at [243, 41] on input "CARTÃO DE CRÉDITO" at bounding box center [229, 42] width 35 height 8
click at [304, 41] on div "Cartão de Crédito" at bounding box center [308, 41] width 27 height 5
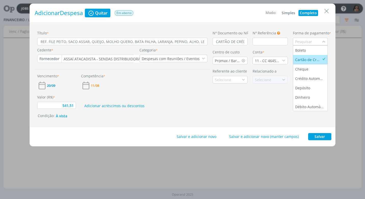
click at [303, 62] on div "Cartão de Crédito" at bounding box center [308, 59] width 27 height 5
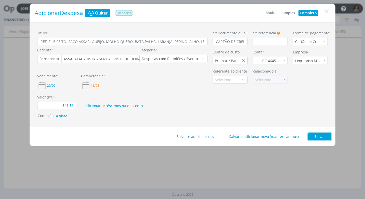
click at [315, 135] on button "Salvar" at bounding box center [319, 136] width 23 height 7
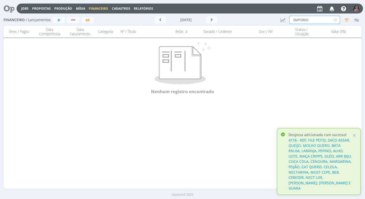
click at [311, 21] on input "EMPORIO" at bounding box center [314, 20] width 51 height 8
drag, startPoint x: 311, startPoint y: 21, endPoint x: 279, endPoint y: 22, distance: 31.6
click at [280, 21] on div "Financeiro / Lançamentos + Ir para mês atual [DATE] < 2025 > Janeiro Fevereiro …" at bounding box center [182, 20] width 357 height 12
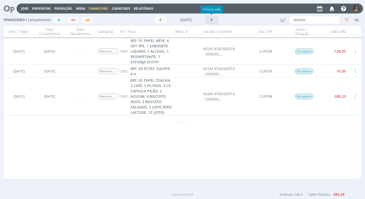
click at [209, 23] on button "button" at bounding box center [212, 19] width 12 height 7
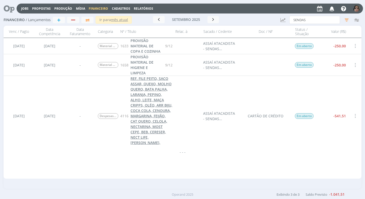
click at [143, 112] on span "REF. FILE PEITO, SACO ASSAR, QUEIJO, MOLHO QUERO, BATA PALHA, LARANJA, PEPINO, …" at bounding box center [151, 116] width 42 height 80
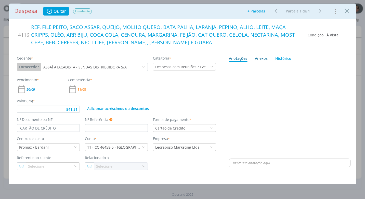
click at [262, 57] on div "Anexos 0" at bounding box center [261, 58] width 13 height 5
click at [310, 73] on span "procure em seu computador" at bounding box center [312, 72] width 44 height 5
click at [310, 68] on input "Arraste seus arquivos ou procure em seu computador" at bounding box center [290, 67] width 122 height 2
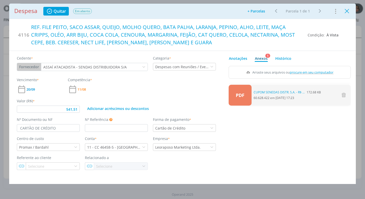
click at [346, 10] on icon "Close" at bounding box center [347, 11] width 8 height 8
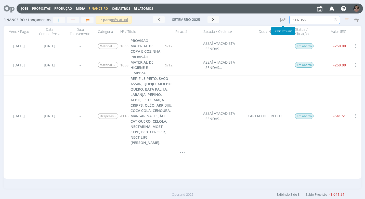
drag, startPoint x: 312, startPoint y: 19, endPoint x: 272, endPoint y: 19, distance: 40.3
click at [274, 19] on div "Financeiro / Lançamentos + Ir para mês atual [DATE] < 2025 > Janeiro Fevereiro …" at bounding box center [182, 20] width 357 height 12
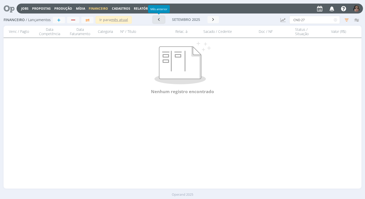
drag, startPoint x: 160, startPoint y: 19, endPoint x: 158, endPoint y: 22, distance: 3.3
click at [160, 19] on icon "button" at bounding box center [158, 19] width 5 height 5
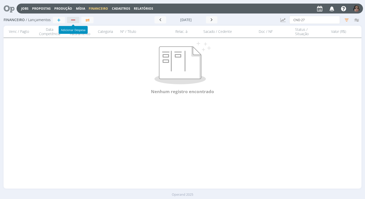
click at [73, 21] on div "button" at bounding box center [73, 19] width 7 height 3
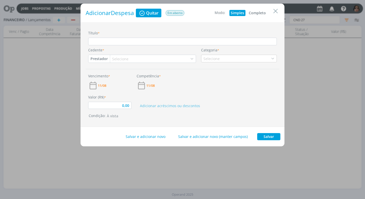
drag, startPoint x: 258, startPoint y: 12, endPoint x: 209, endPoint y: 34, distance: 52.8
click at [257, 12] on button "Completo" at bounding box center [257, 13] width 20 height 6
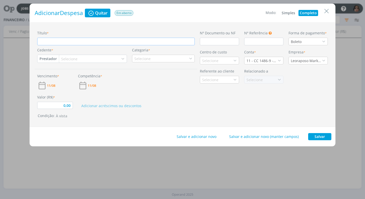
click at [68, 44] on input "Título *" at bounding box center [115, 42] width 157 height 8
click at [206, 43] on input "dialog" at bounding box center [219, 42] width 39 height 8
click at [323, 42] on icon "dialog" at bounding box center [324, 42] width 4 height 4
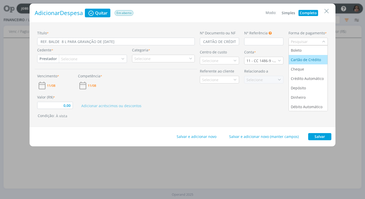
drag, startPoint x: 316, startPoint y: 60, endPoint x: 287, endPoint y: 61, distance: 29.6
click at [316, 60] on div "Cartão de Crédito" at bounding box center [306, 59] width 31 height 5
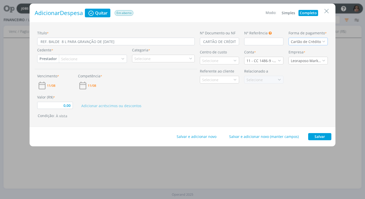
click at [45, 57] on button "Prestador" at bounding box center [47, 59] width 21 height 8
click at [73, 59] on div "Selecione" at bounding box center [69, 58] width 17 height 5
click at [54, 58] on button "Prestador" at bounding box center [47, 59] width 21 height 8
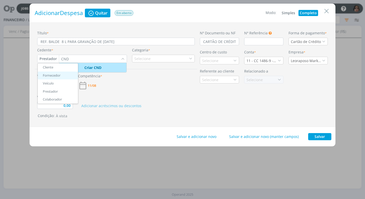
click at [46, 76] on link "Fornecedor" at bounding box center [58, 76] width 40 height 8
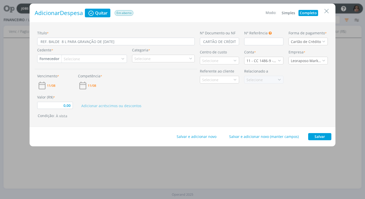
click at [69, 59] on div "Selecione" at bounding box center [72, 58] width 17 height 5
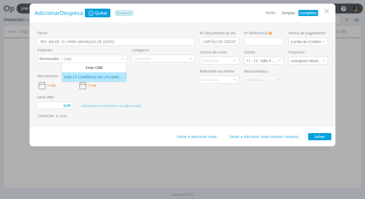
click at [78, 78] on div "CND 27 COMÉRCIO DE UTILIDADES LTDA" at bounding box center [94, 76] width 60 height 5
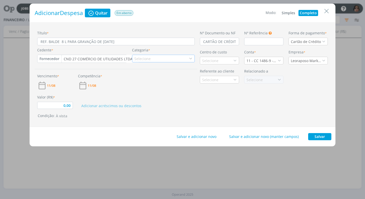
click at [191, 59] on icon "dialog" at bounding box center [191, 59] width 4 height 4
click at [150, 59] on input "dialog" at bounding box center [160, 58] width 57 height 7
click at [148, 58] on div "Selecione" at bounding box center [142, 58] width 17 height 5
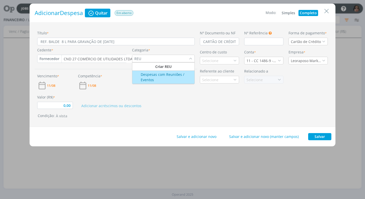
click at [160, 77] on div "Despesas com Reuniões / Eventos" at bounding box center [163, 77] width 61 height 11
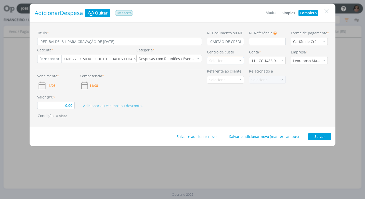
click at [212, 62] on div "Selecione" at bounding box center [217, 60] width 17 height 5
click at [220, 83] on li "Promax / Bardahl" at bounding box center [225, 78] width 36 height 9
click at [283, 61] on div "11 - CC 1486-9 - [GEOGRAPHIC_DATA]" at bounding box center [267, 61] width 37 height 8
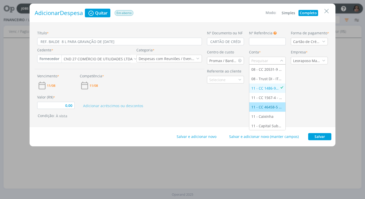
click at [275, 106] on div "11 - CC 46458-5 - [GEOGRAPHIC_DATA]" at bounding box center [267, 106] width 32 height 5
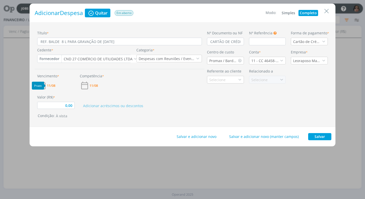
click at [51, 84] on span "11/08" at bounding box center [51, 85] width 8 height 3
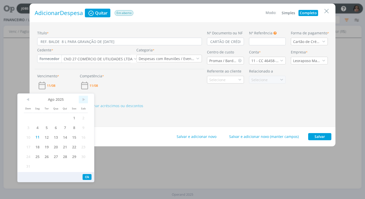
click at [85, 100] on span ">" at bounding box center [83, 100] width 9 height 8
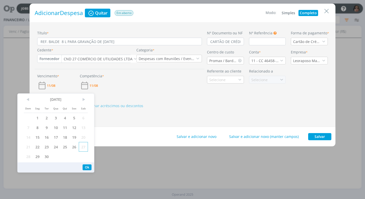
drag, startPoint x: 85, startPoint y: 137, endPoint x: 82, endPoint y: 142, distance: 6.3
click at [85, 137] on span "20" at bounding box center [83, 137] width 9 height 10
drag, startPoint x: 87, startPoint y: 167, endPoint x: 84, endPoint y: 160, distance: 7.7
click at [86, 166] on button "Ok" at bounding box center [87, 168] width 9 height 6
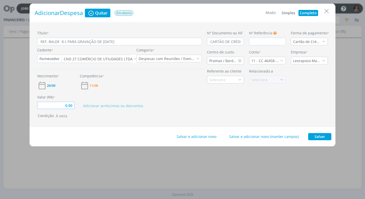
click at [60, 106] on input "0,00" at bounding box center [55, 105] width 37 height 7
click at [177, 109] on div "Adicionar acréscimos ou descontos" at bounding box center [140, 102] width 127 height 15
click at [313, 135] on button "Salvar" at bounding box center [319, 136] width 23 height 7
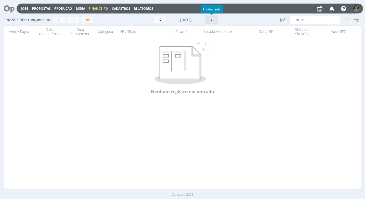
drag, startPoint x: 212, startPoint y: 20, endPoint x: 213, endPoint y: 23, distance: 3.7
click at [212, 19] on icon "button" at bounding box center [211, 19] width 5 height 5
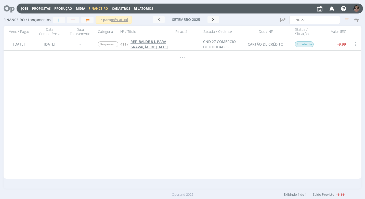
click at [157, 47] on span "REF. BALDE 8 L PARA GRAVAÇÃO DE [DATE]" at bounding box center [148, 44] width 37 height 10
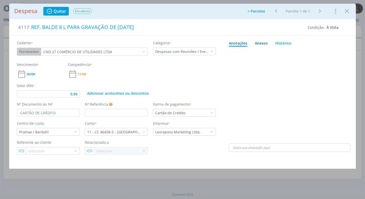
click at [259, 41] on div "Anexos 0" at bounding box center [261, 43] width 13 height 5
click at [314, 57] on span "procure em seu computador" at bounding box center [312, 57] width 44 height 5
click at [314, 52] on input "Arraste seus arquivos ou procure em seu computador" at bounding box center [290, 52] width 122 height 2
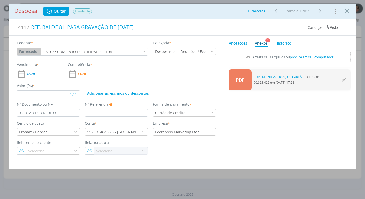
click at [352, 12] on div "Despesa Quitar Em aberto Adicionar parcelas: As parcelas serão geradas com base…" at bounding box center [182, 11] width 347 height 15
drag, startPoint x: 348, startPoint y: 11, endPoint x: 336, endPoint y: 17, distance: 13.7
click at [348, 11] on icon "Close" at bounding box center [347, 11] width 8 height 8
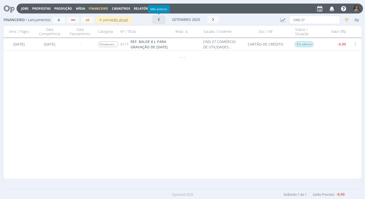
click at [160, 19] on icon "button" at bounding box center [158, 19] width 5 height 5
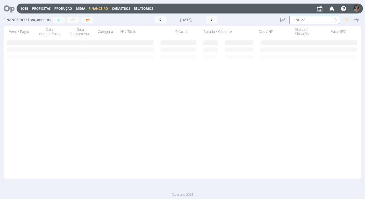
click at [311, 20] on input "CND 27" at bounding box center [314, 20] width 51 height 8
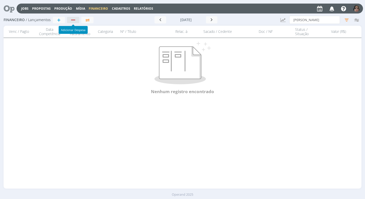
click at [72, 18] on div "button" at bounding box center [73, 19] width 7 height 3
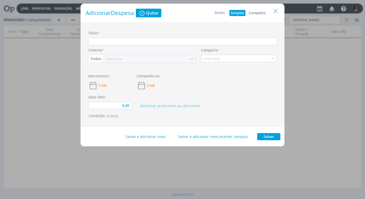
click at [259, 11] on button "Completo" at bounding box center [257, 13] width 20 height 6
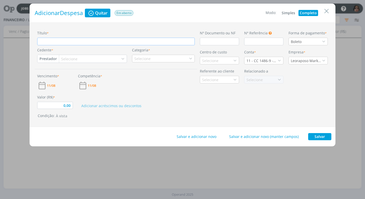
click at [63, 42] on input "Título *" at bounding box center [115, 42] width 157 height 8
click at [217, 40] on input "dialog" at bounding box center [219, 42] width 39 height 8
click at [324, 43] on icon "dialog" at bounding box center [324, 42] width 4 height 4
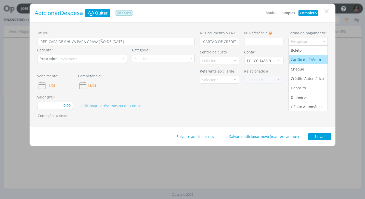
click at [315, 60] on div "Cartão de Crédito" at bounding box center [306, 59] width 31 height 5
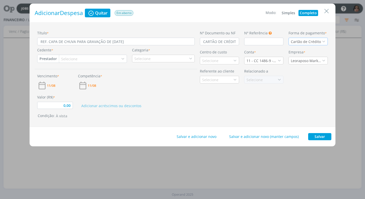
click at [54, 55] on button "Prestador" at bounding box center [47, 59] width 21 height 8
click at [59, 74] on link "Fornecedor" at bounding box center [58, 76] width 40 height 8
click at [74, 58] on div "Selecione" at bounding box center [72, 58] width 17 height 5
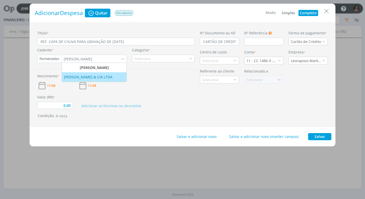
click at [91, 77] on div "[PERSON_NAME] & CIA LTDA" at bounding box center [88, 76] width 49 height 5
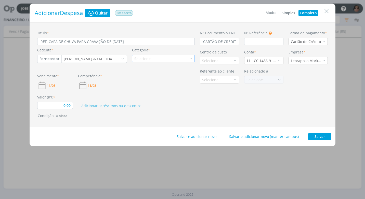
click at [136, 59] on div "Selecione" at bounding box center [142, 58] width 17 height 5
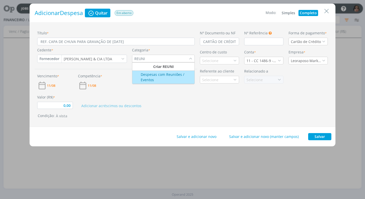
click at [164, 77] on div "Despesas com Reuniões / Eventos" at bounding box center [163, 77] width 61 height 11
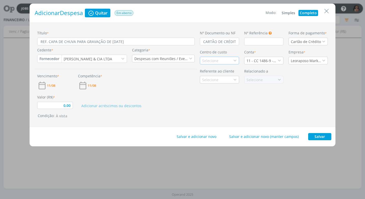
click at [218, 60] on div "Selecione" at bounding box center [210, 60] width 17 height 5
click at [218, 79] on div "Promax / Bardahl" at bounding box center [217, 78] width 31 height 5
click at [279, 60] on icon "dialog" at bounding box center [279, 61] width 4 height 4
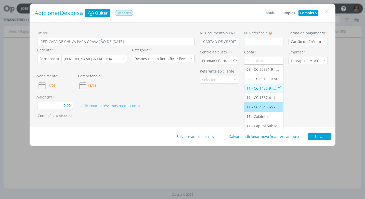
click at [264, 106] on div "11 - CC 46458-5 - [GEOGRAPHIC_DATA]" at bounding box center [263, 106] width 35 height 5
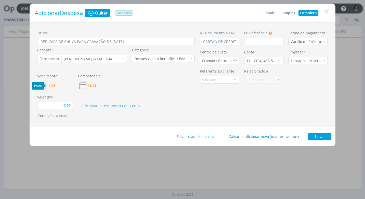
click at [52, 86] on span "11/08" at bounding box center [51, 85] width 8 height 3
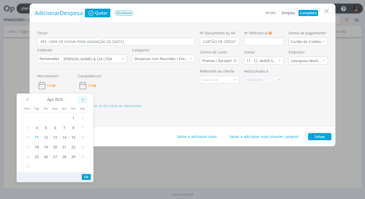
click at [80, 100] on span ">" at bounding box center [82, 100] width 9 height 8
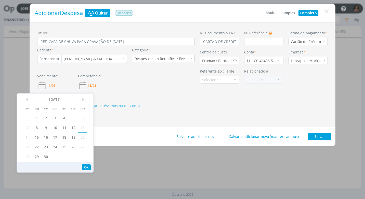
click at [81, 136] on span "20" at bounding box center [82, 137] width 9 height 10
drag, startPoint x: 83, startPoint y: 168, endPoint x: 68, endPoint y: 141, distance: 31.3
click at [83, 168] on button "Ok" at bounding box center [86, 168] width 9 height 6
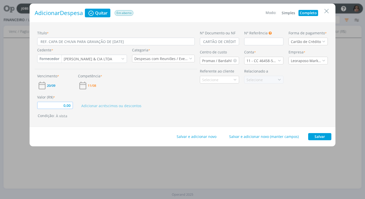
click at [61, 104] on input "0,00" at bounding box center [55, 105] width 36 height 7
drag, startPoint x: 258, startPoint y: 87, endPoint x: 255, endPoint y: 94, distance: 7.4
click at [255, 94] on div "Nº Documento ou NF CARTÃO DE CRÉDITO Nº Referência Este campo pode ser utilizad…" at bounding box center [263, 74] width 133 height 89
drag, startPoint x: 255, startPoint y: 94, endPoint x: 213, endPoint y: 100, distance: 42.5
click at [213, 100] on div "Nº Documento ou NF CARTÃO DE CRÉDITO Nº Referência Este campo pode ser utilizad…" at bounding box center [263, 74] width 133 height 89
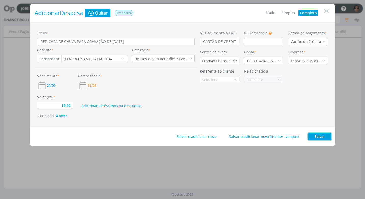
click at [322, 135] on button "Salvar" at bounding box center [319, 136] width 23 height 7
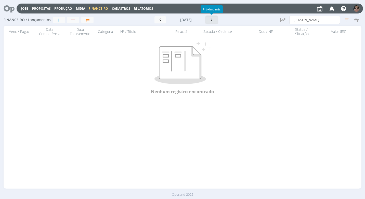
click at [212, 20] on icon "button" at bounding box center [211, 19] width 5 height 5
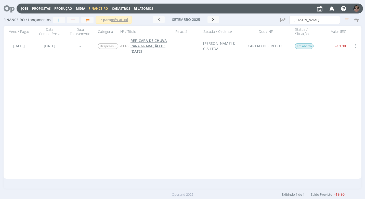
click at [154, 44] on span "REF. CAPA DE CHUVA PARA GRAVAÇÃO DE [DATE]" at bounding box center [148, 46] width 36 height 16
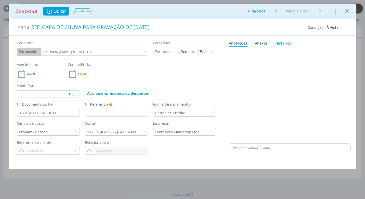
drag, startPoint x: 260, startPoint y: 42, endPoint x: 259, endPoint y: 44, distance: 2.7
click at [260, 42] on div "Anexos 0" at bounding box center [261, 43] width 13 height 5
click at [301, 56] on span "procure em seu computador" at bounding box center [312, 57] width 44 height 5
click at [301, 52] on input "Arraste seus arquivos ou procure em seu computador" at bounding box center [290, 52] width 122 height 2
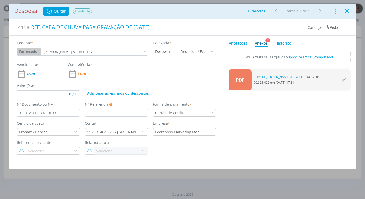
click at [349, 12] on icon "Close" at bounding box center [347, 11] width 8 height 8
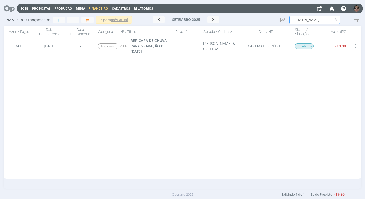
click at [308, 19] on input "[PERSON_NAME]" at bounding box center [314, 20] width 51 height 8
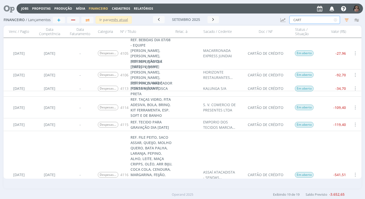
scroll to position [242, 0]
